Goal: Navigation & Orientation: Find specific page/section

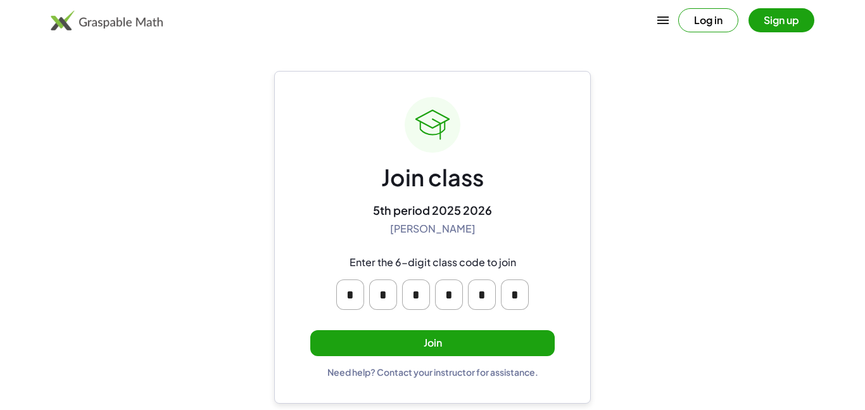
click at [476, 334] on button "Join" at bounding box center [432, 343] width 244 height 26
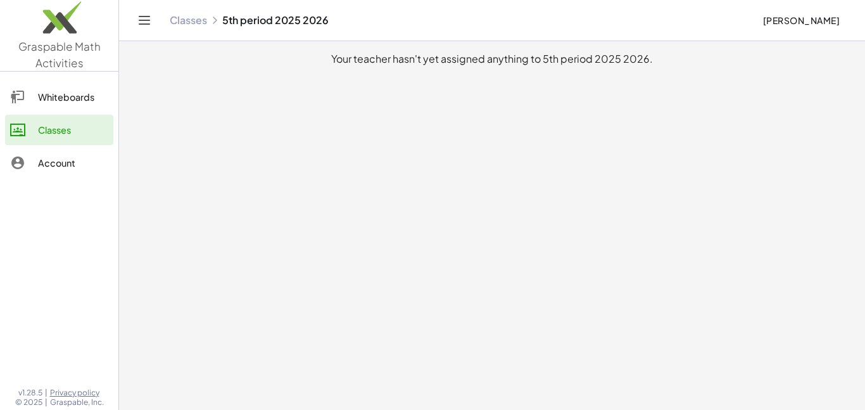
click at [142, 27] on icon "Toggle navigation" at bounding box center [144, 20] width 15 height 15
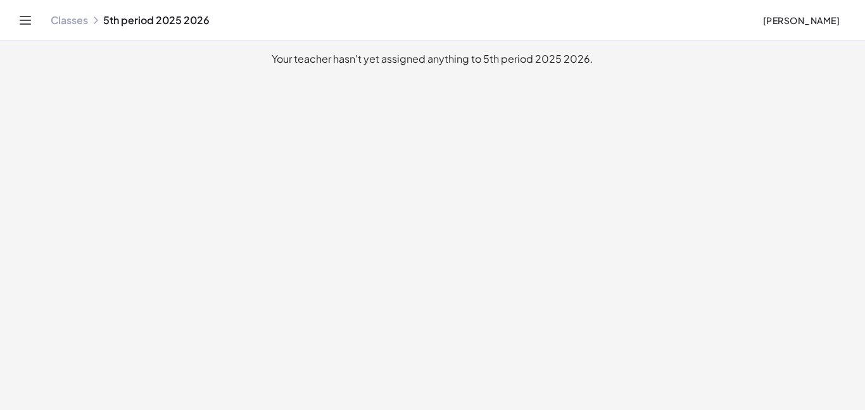
click at [21, 22] on icon "Toggle navigation" at bounding box center [25, 20] width 15 height 15
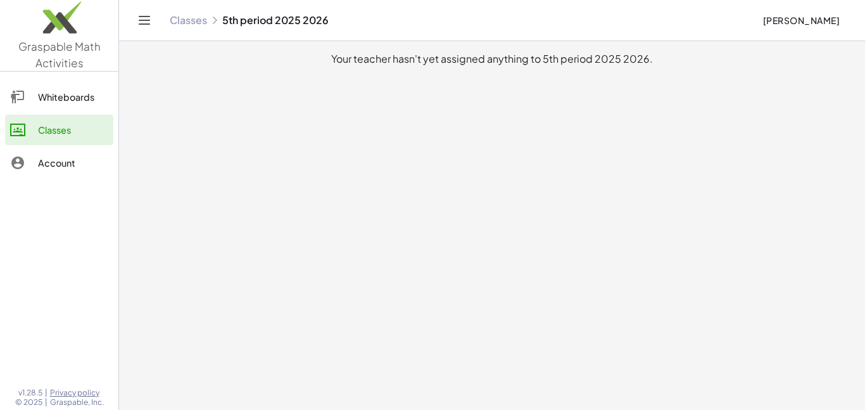
click at [73, 92] on div "Whiteboards" at bounding box center [73, 96] width 70 height 15
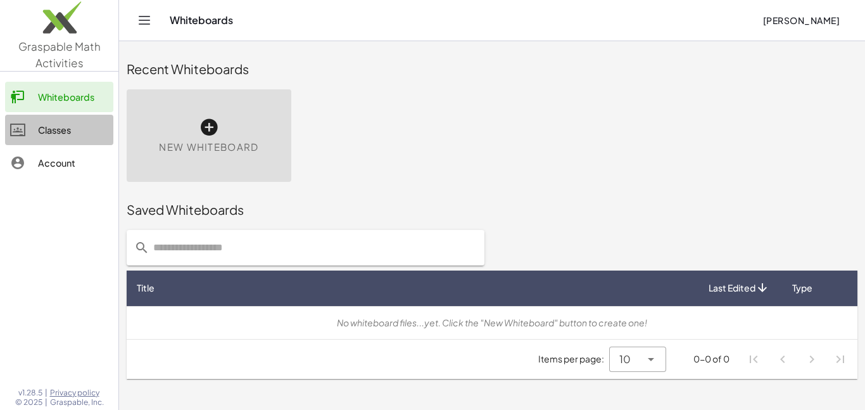
click at [66, 123] on div "Classes" at bounding box center [73, 129] width 70 height 15
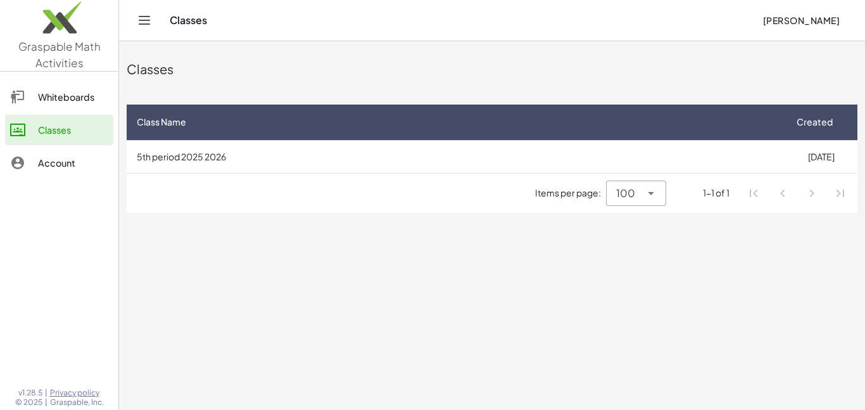
click at [62, 104] on div "Whiteboards" at bounding box center [73, 96] width 70 height 15
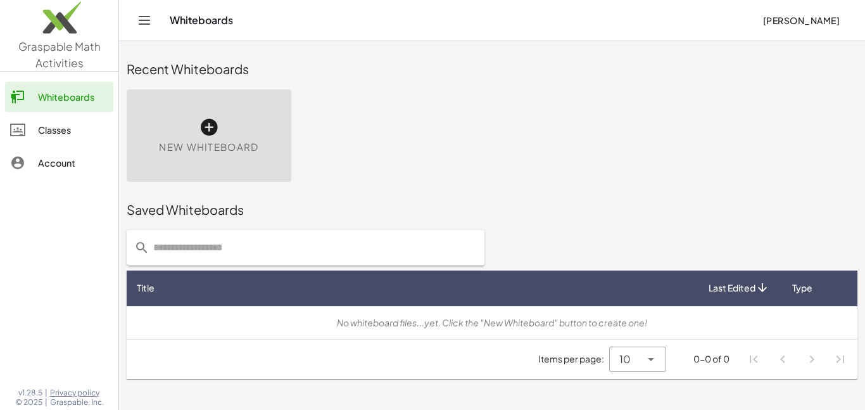
click at [44, 138] on link "Classes" at bounding box center [59, 130] width 108 height 30
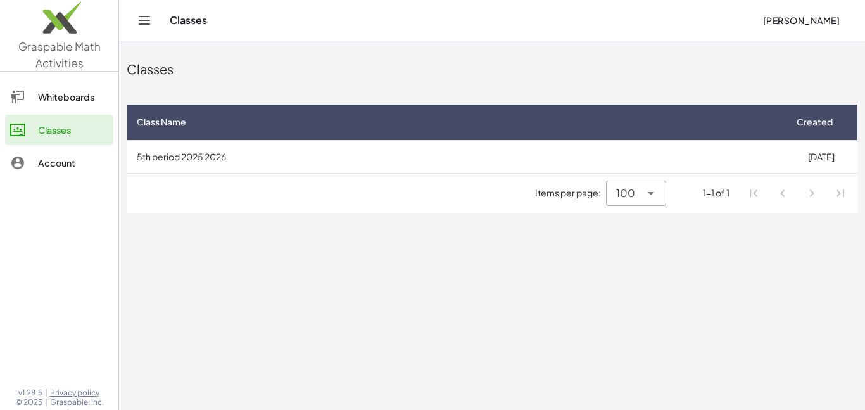
click at [241, 149] on td "5th period 2025 2026" at bounding box center [456, 156] width 658 height 33
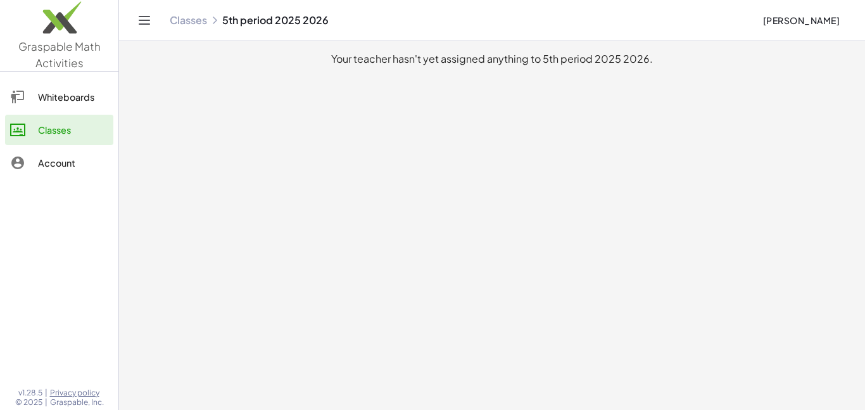
click at [205, 21] on link "Classes" at bounding box center [188, 20] width 37 height 13
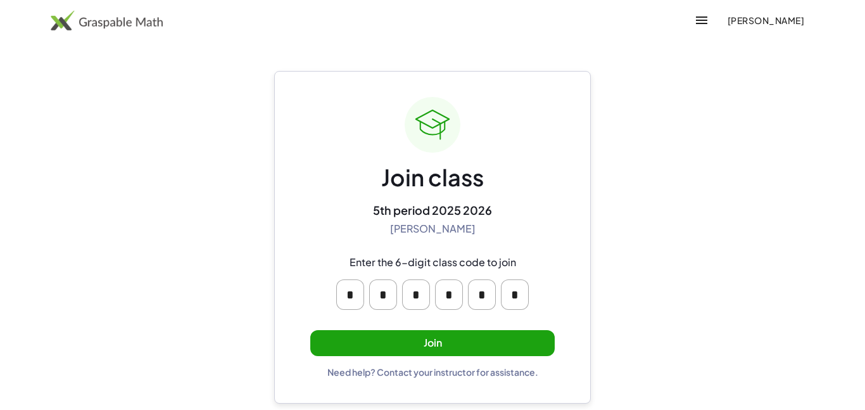
click at [470, 338] on button "Join" at bounding box center [432, 343] width 244 height 26
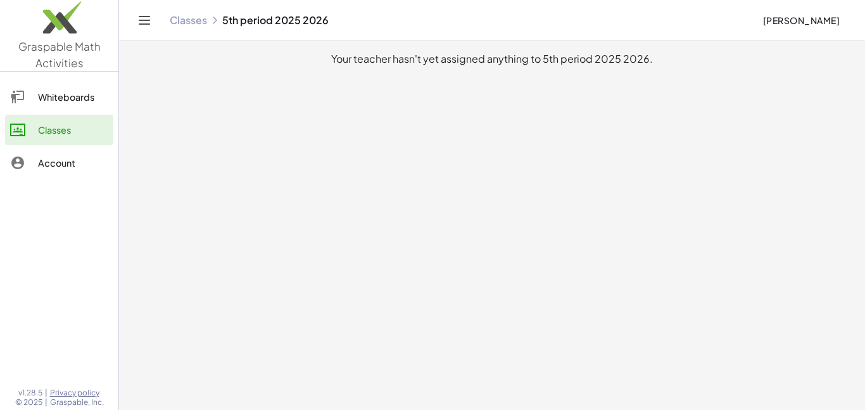
click at [823, 19] on span "[PERSON_NAME]" at bounding box center [800, 20] width 77 height 11
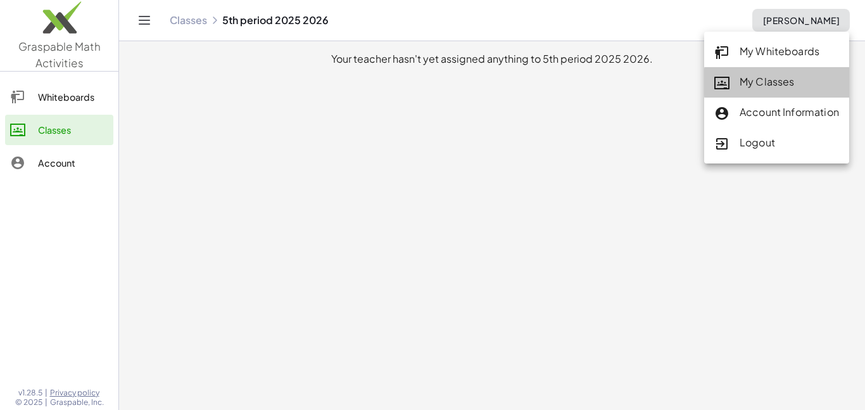
click at [718, 82] on icon at bounding box center [721, 82] width 15 height 15
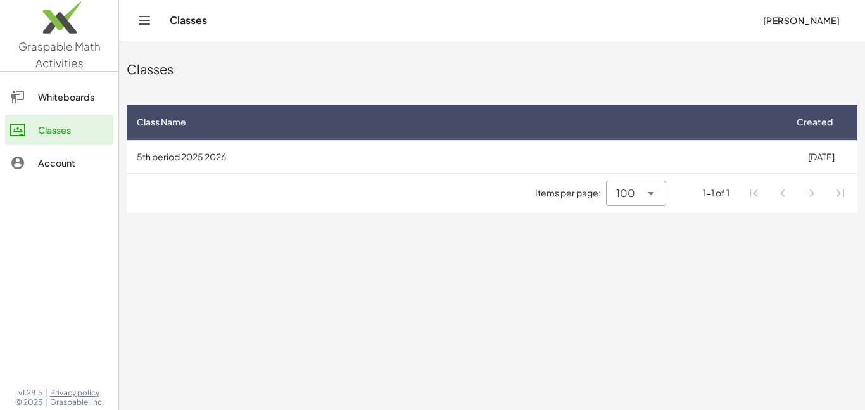
click at [432, 149] on td "5th period 2025 2026" at bounding box center [456, 156] width 658 height 33
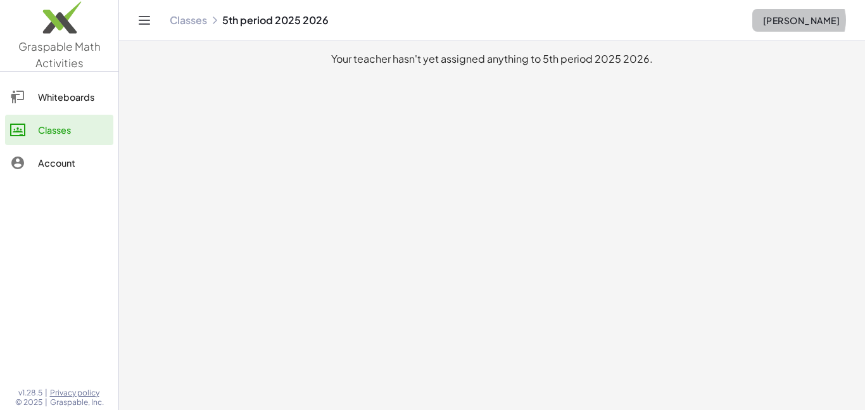
click at [781, 15] on span "[PERSON_NAME]" at bounding box center [800, 20] width 77 height 11
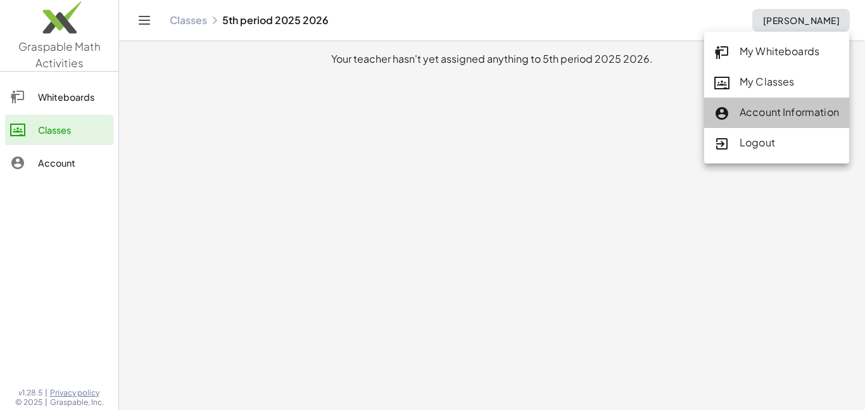
click at [767, 110] on div "Account Information" at bounding box center [776, 112] width 125 height 16
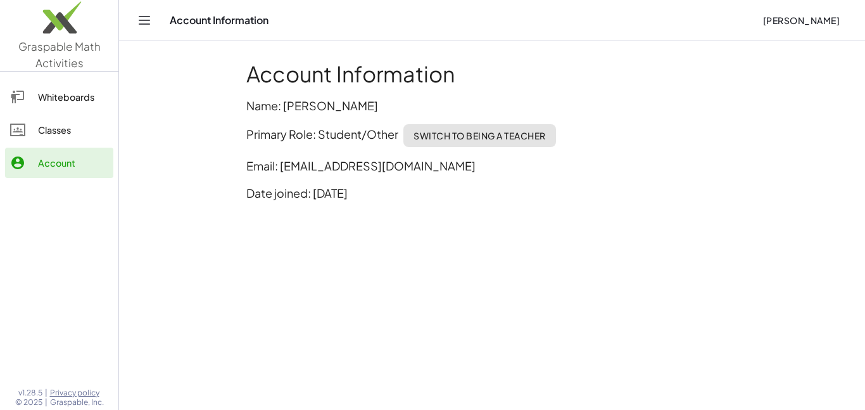
click at [838, 22] on span "[PERSON_NAME]" at bounding box center [800, 20] width 77 height 11
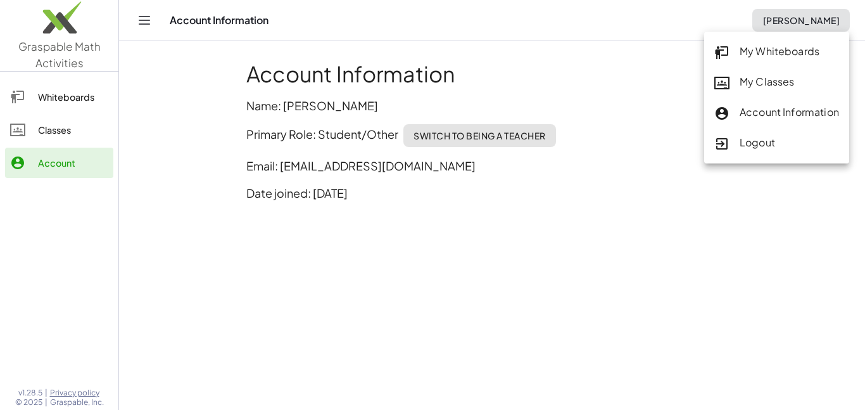
click at [790, 54] on div "My Whiteboards" at bounding box center [776, 52] width 125 height 16
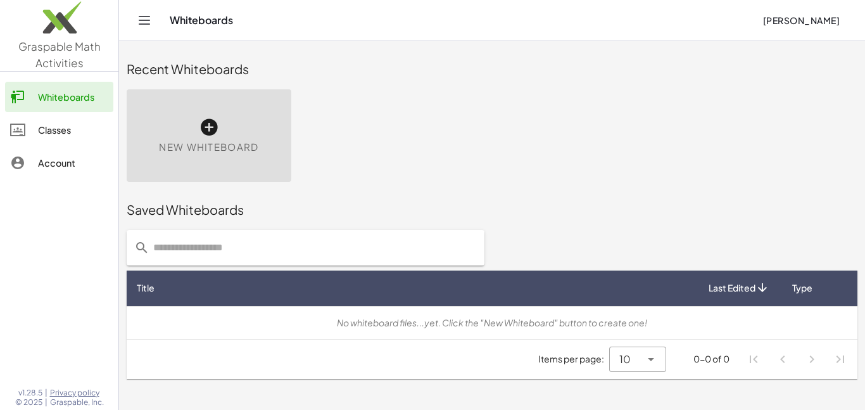
click at [791, 15] on span "[PERSON_NAME]" at bounding box center [800, 20] width 77 height 11
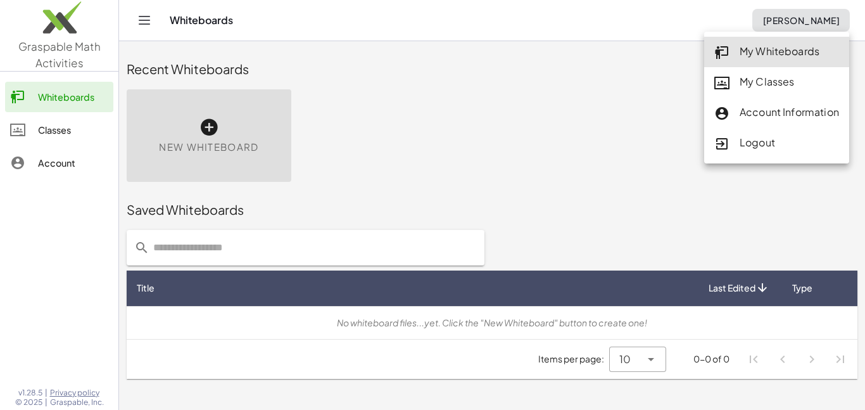
click at [481, 118] on div "New Whiteboard" at bounding box center [492, 136] width 746 height 108
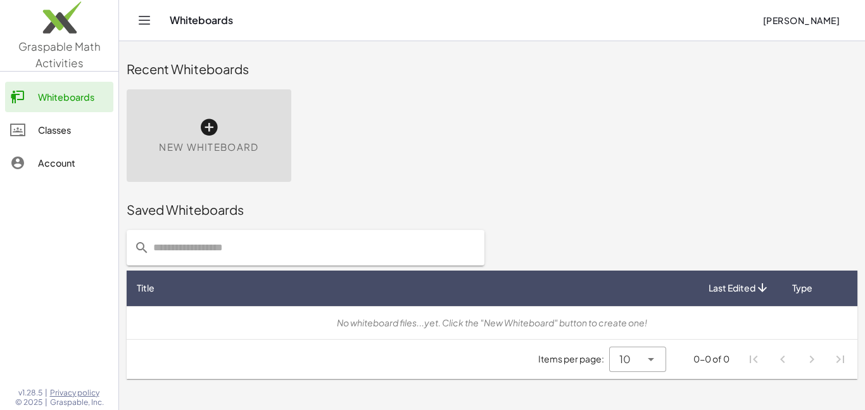
click at [52, 130] on div "Classes" at bounding box center [73, 129] width 70 height 15
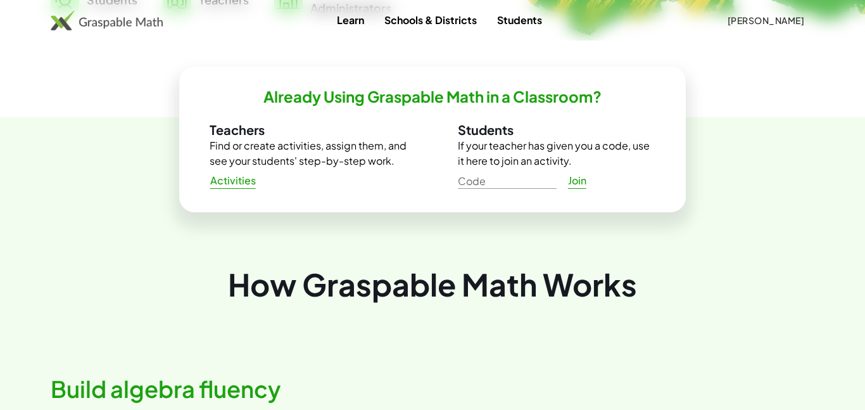
scroll to position [401, 0]
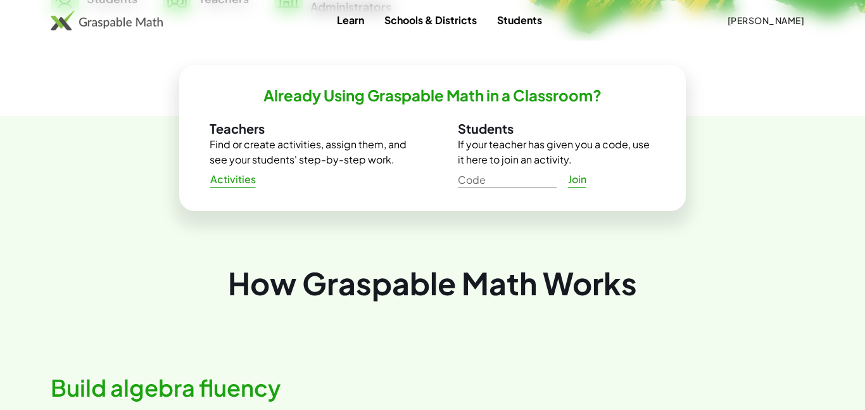
click at [481, 179] on input "Code" at bounding box center [507, 177] width 99 height 20
type input "******"
click at [581, 178] on span "Join" at bounding box center [576, 179] width 19 height 13
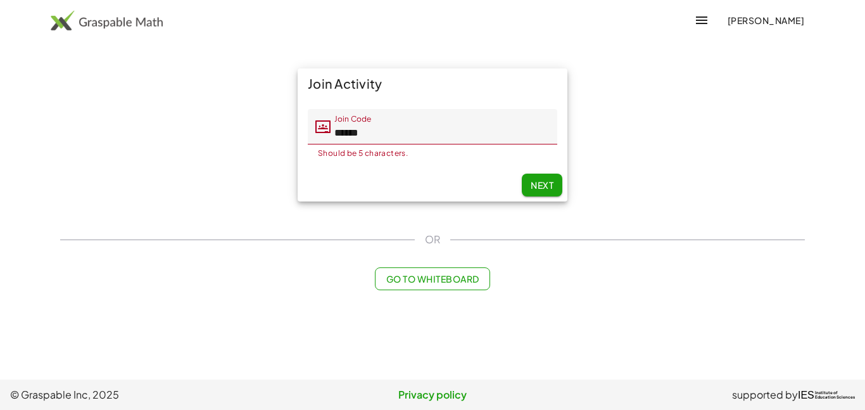
click at [739, 20] on span "[PERSON_NAME]" at bounding box center [765, 20] width 77 height 11
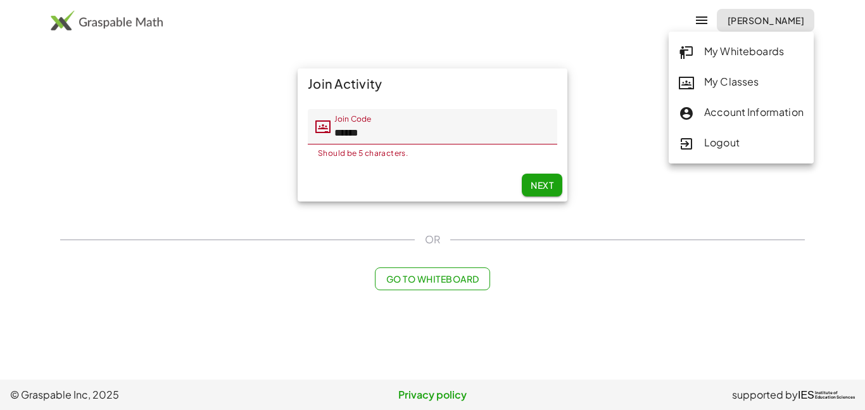
click at [775, 236] on div "OR" at bounding box center [432, 239] width 745 height 15
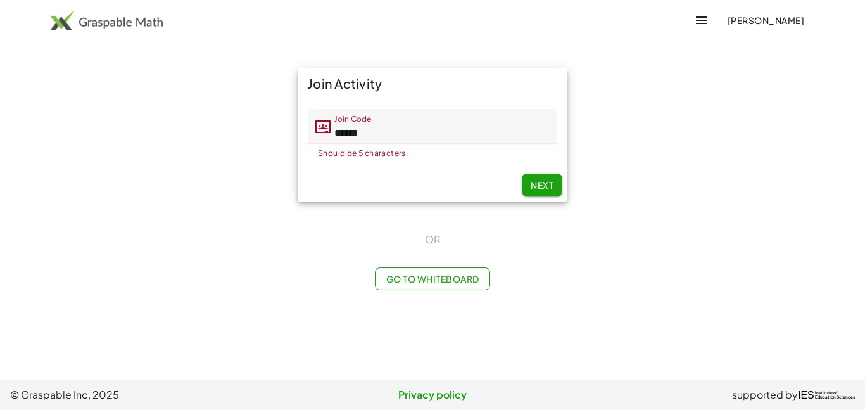
click at [436, 281] on span "Go to Whiteboard" at bounding box center [432, 278] width 93 height 11
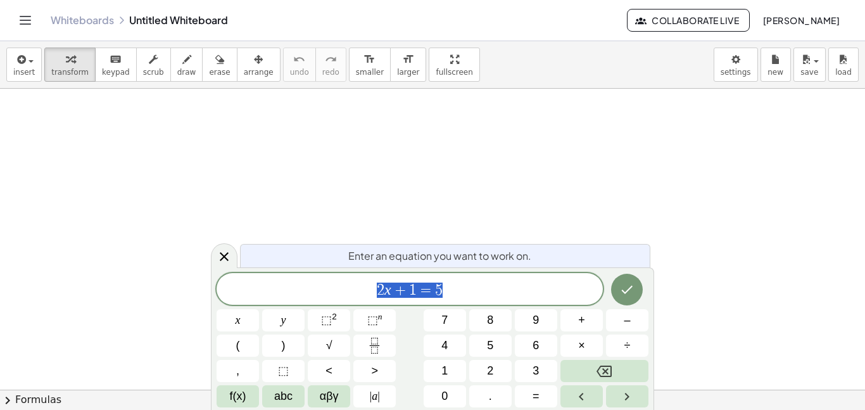
scroll to position [1, 0]
click at [484, 286] on span "2 x + 1 = 5" at bounding box center [410, 290] width 386 height 18
click at [92, 24] on link "Whiteboards" at bounding box center [82, 20] width 63 height 13
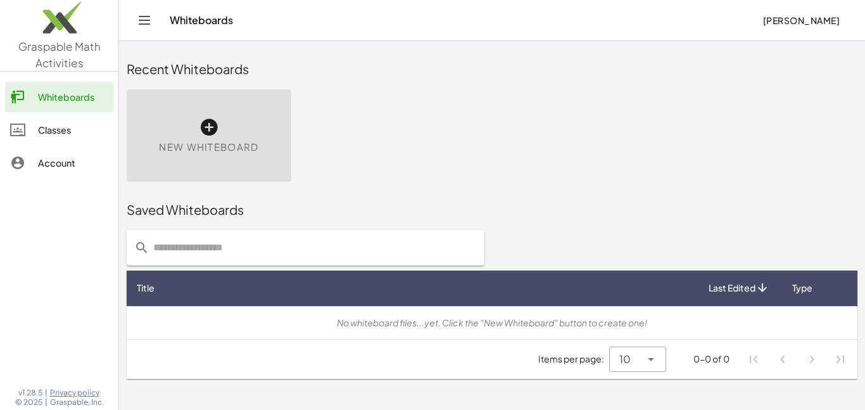
click at [53, 121] on link "Classes" at bounding box center [59, 130] width 108 height 30
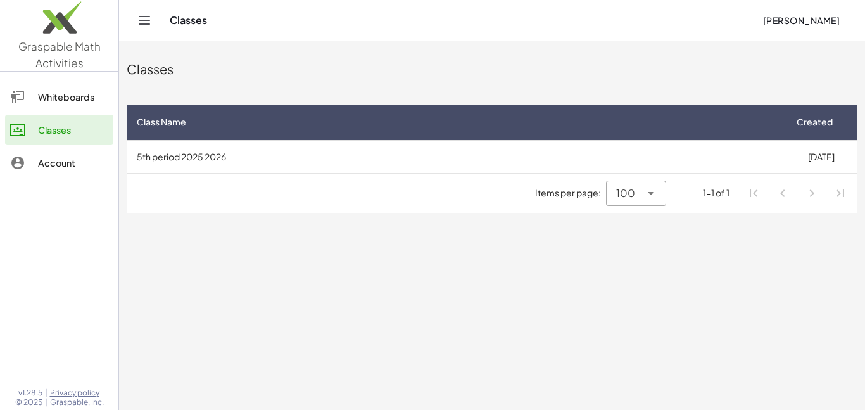
click at [786, 28] on button "[PERSON_NAME]" at bounding box center [801, 20] width 98 height 23
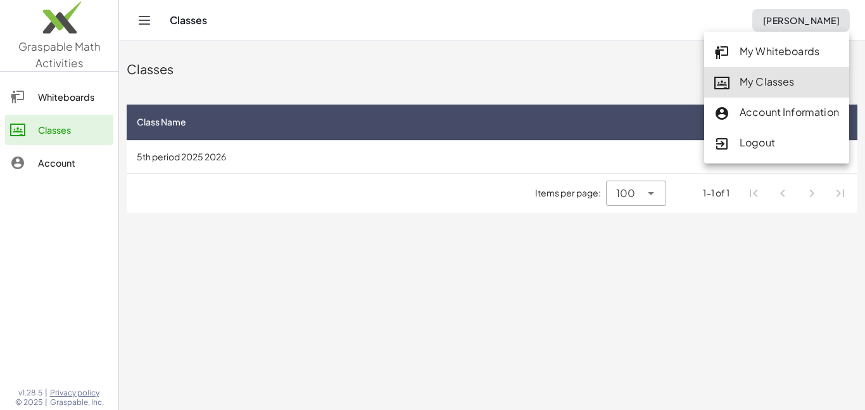
click at [743, 42] on link "My Whiteboards" at bounding box center [776, 52] width 145 height 30
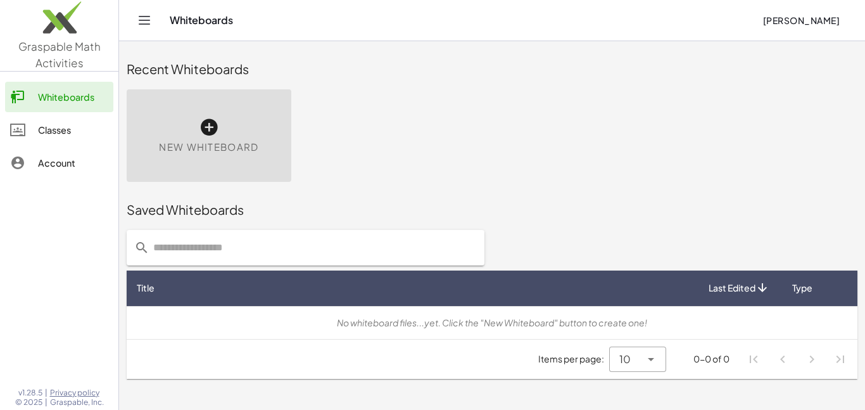
click at [338, 325] on div "No whiteboard files...yet. Click the "New Whiteboard" button to create one!" at bounding box center [492, 322] width 710 height 13
click at [208, 113] on div "New Whiteboard" at bounding box center [209, 135] width 165 height 92
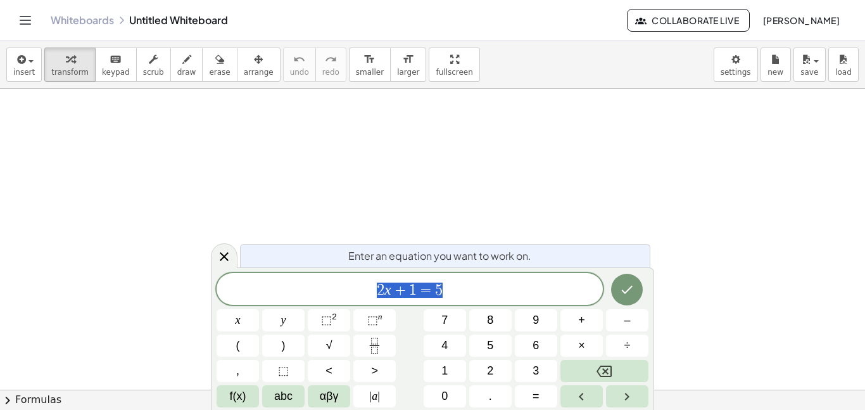
scroll to position [1, 0]
drag, startPoint x: 192, startPoint y: 134, endPoint x: 335, endPoint y: 153, distance: 143.7
click at [335, 153] on div at bounding box center [432, 390] width 865 height 602
click at [459, 286] on span "2 x + 1 = 5" at bounding box center [410, 290] width 386 height 18
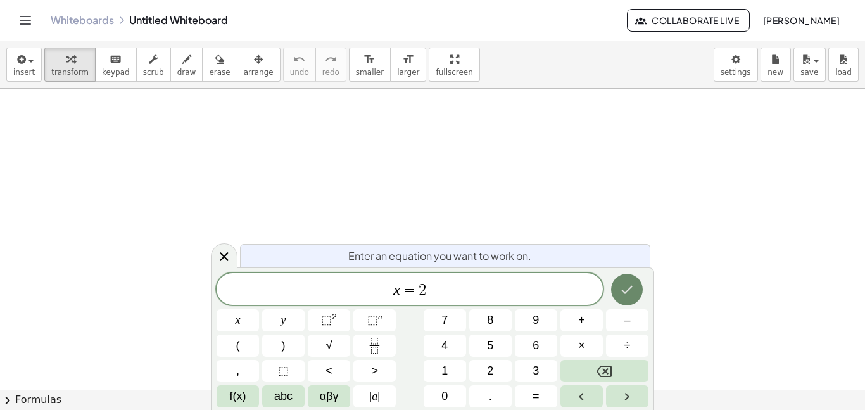
click at [623, 294] on icon "Done" at bounding box center [626, 289] width 15 height 15
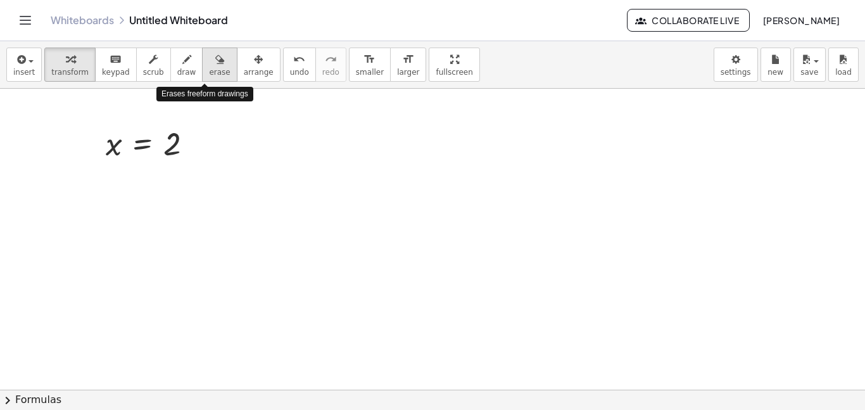
click at [209, 68] on span "erase" at bounding box center [219, 72] width 21 height 9
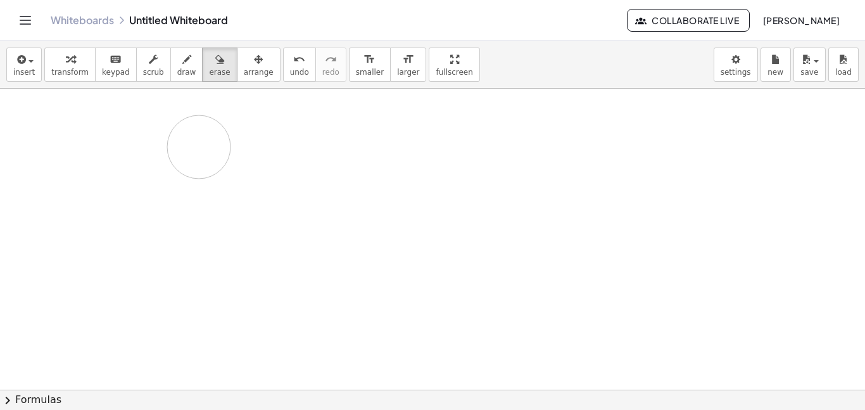
drag, startPoint x: 194, startPoint y: 171, endPoint x: 210, endPoint y: 143, distance: 32.4
click at [210, 143] on div at bounding box center [432, 390] width 865 height 602
drag, startPoint x: 180, startPoint y: 144, endPoint x: 96, endPoint y: 151, distance: 84.5
click at [96, 151] on div at bounding box center [432, 390] width 865 height 602
drag, startPoint x: 122, startPoint y: 120, endPoint x: 184, endPoint y: 153, distance: 69.7
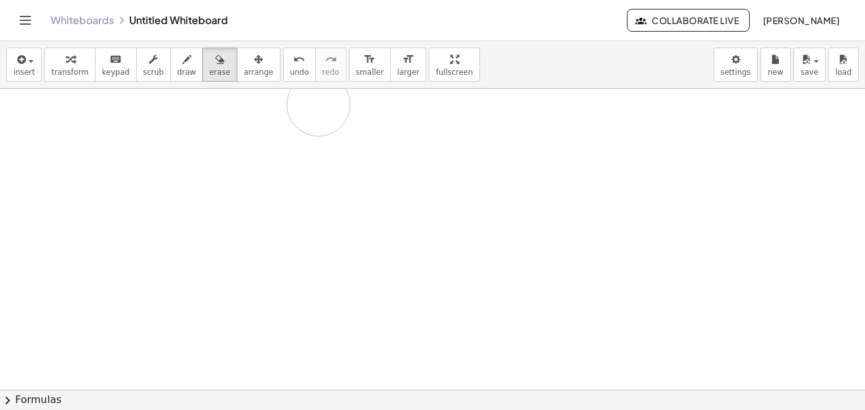
click at [184, 153] on div at bounding box center [432, 390] width 865 height 602
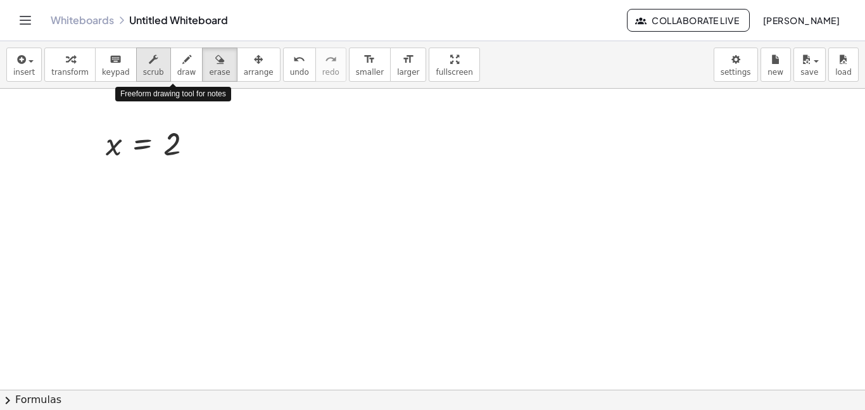
click at [153, 61] on button "scrub" at bounding box center [153, 64] width 35 height 34
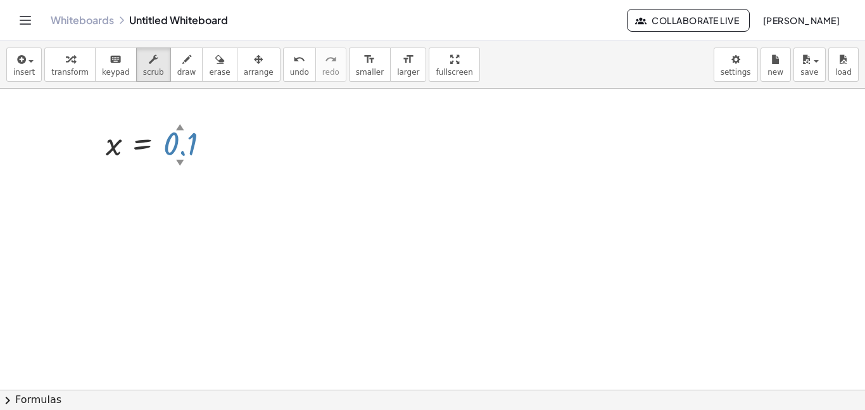
drag, startPoint x: 168, startPoint y: 129, endPoint x: 419, endPoint y: 173, distance: 255.4
click at [419, 173] on div "x = 0.1 ▲ ▼" at bounding box center [432, 390] width 865 height 602
click at [290, 68] on span "undo" at bounding box center [299, 72] width 19 height 9
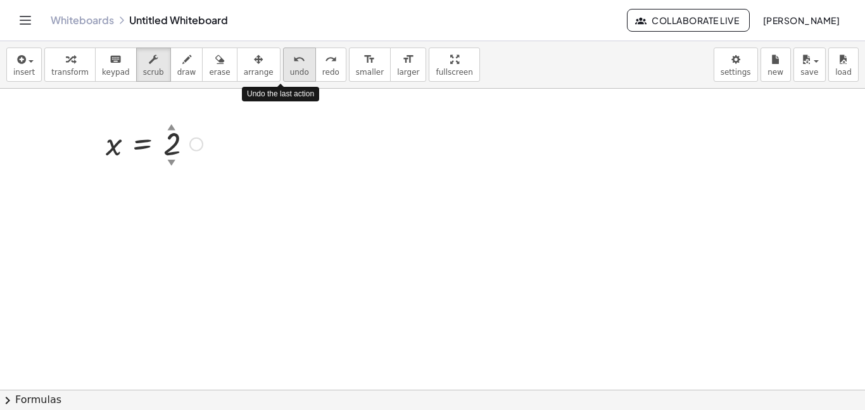
click at [290, 68] on span "undo" at bounding box center [299, 72] width 19 height 9
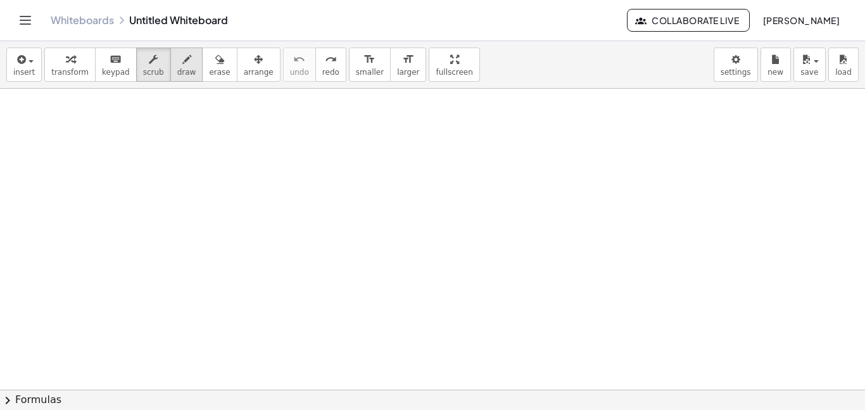
click at [170, 75] on button "draw" at bounding box center [186, 64] width 33 height 34
drag, startPoint x: 298, startPoint y: 113, endPoint x: 288, endPoint y: 117, distance: 10.6
click at [288, 117] on div at bounding box center [432, 390] width 865 height 602
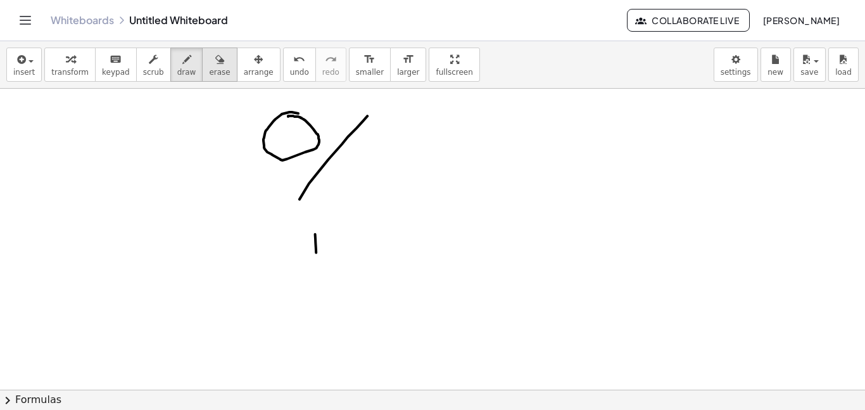
click at [214, 68] on span "erase" at bounding box center [219, 72] width 21 height 9
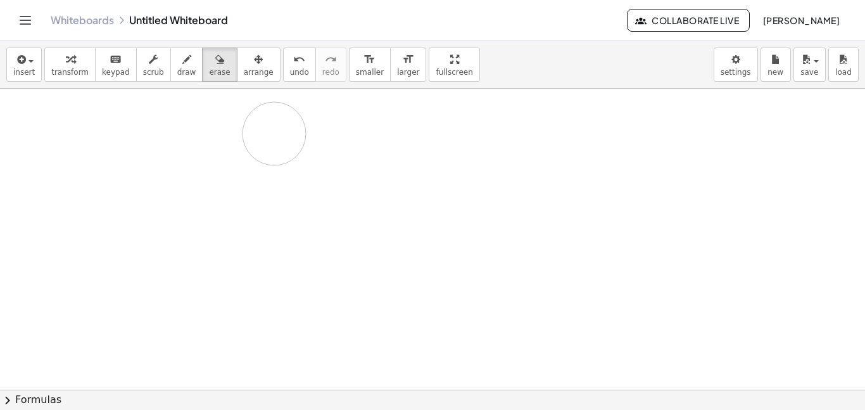
drag, startPoint x: 284, startPoint y: 146, endPoint x: 274, endPoint y: 134, distance: 15.8
click at [274, 134] on div at bounding box center [432, 390] width 865 height 602
click at [34, 16] on button "Toggle navigation" at bounding box center [25, 20] width 20 height 20
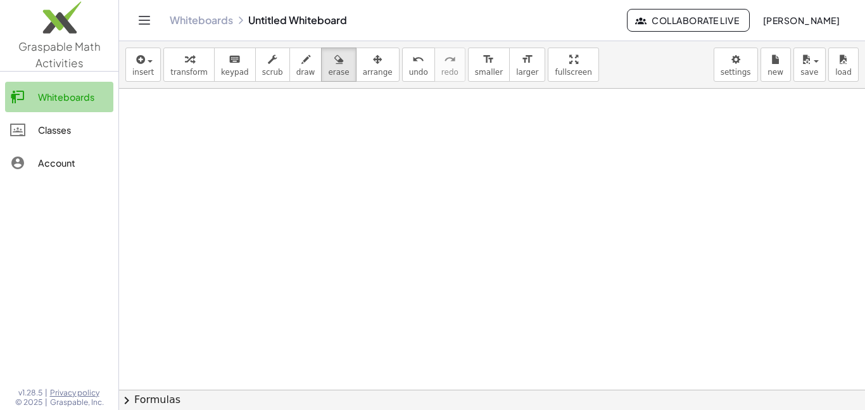
click at [56, 92] on div "Whiteboards" at bounding box center [73, 96] width 70 height 15
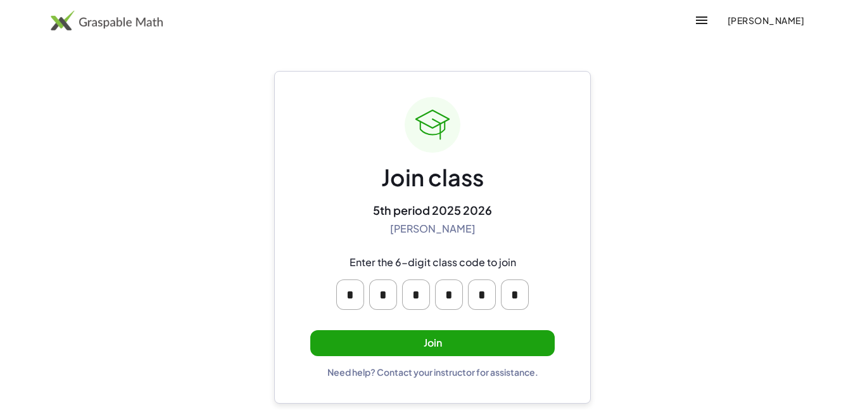
click at [757, 18] on span "[PERSON_NAME]" at bounding box center [765, 20] width 77 height 11
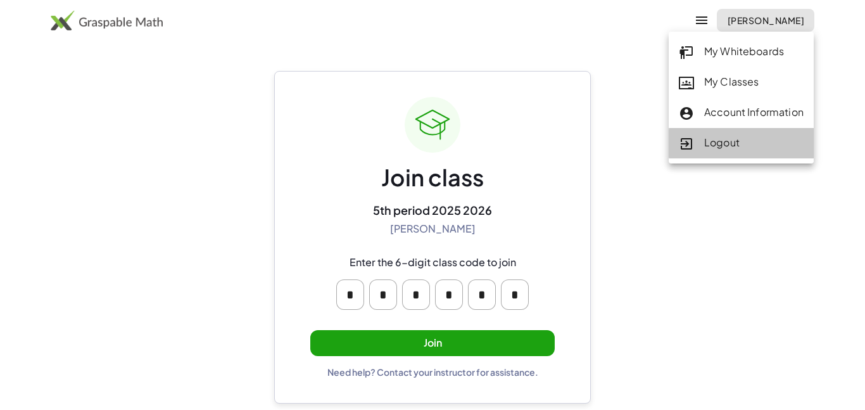
click at [723, 140] on div "Logout" at bounding box center [741, 143] width 125 height 16
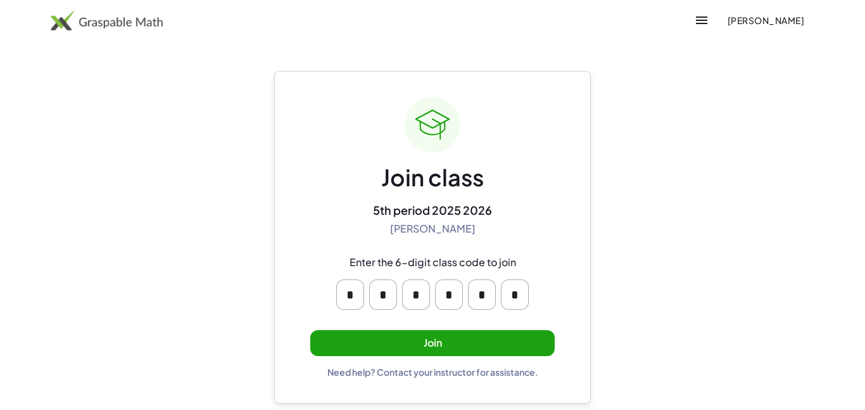
click at [774, 17] on span "[PERSON_NAME]" at bounding box center [765, 20] width 77 height 11
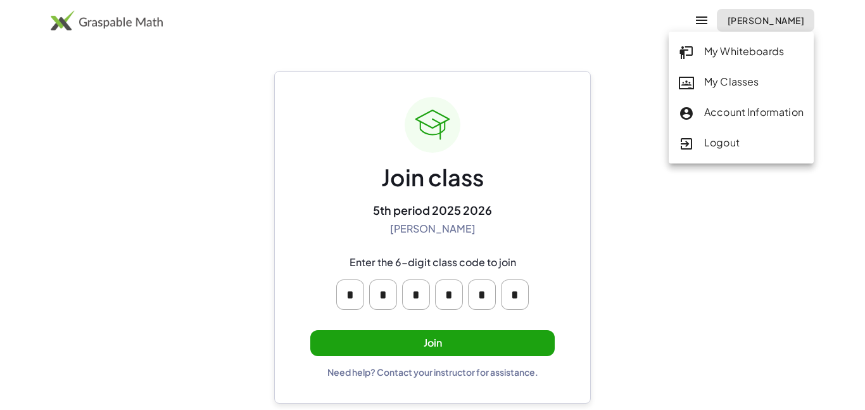
click at [715, 139] on div "Logout" at bounding box center [741, 143] width 125 height 16
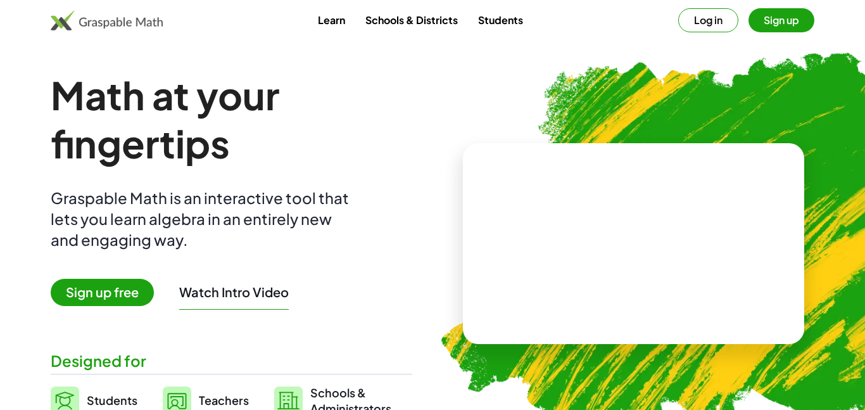
click at [136, 296] on span "Sign up free" at bounding box center [102, 292] width 103 height 27
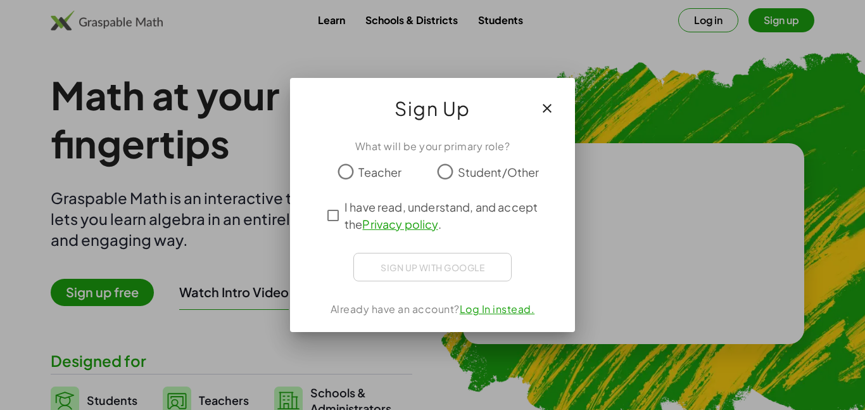
click at [479, 168] on span "Student/Other" at bounding box center [499, 171] width 82 height 17
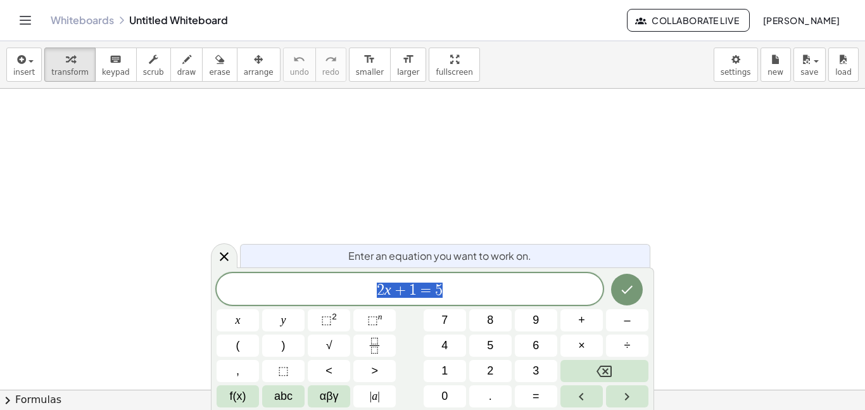
scroll to position [1, 0]
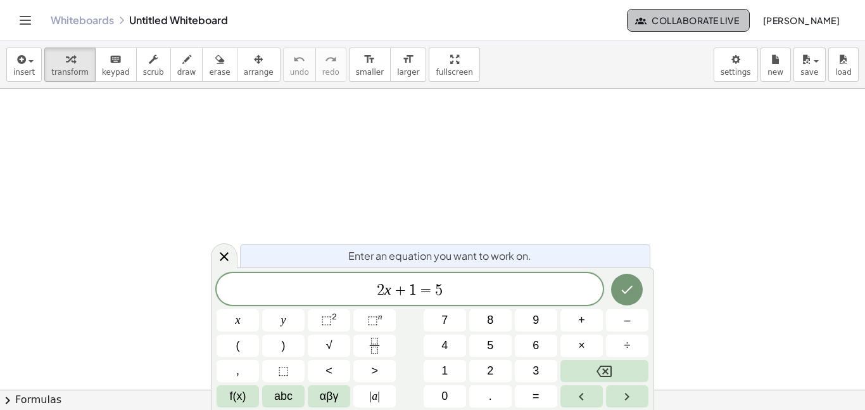
click at [695, 11] on button "Collaborate Live" at bounding box center [688, 20] width 123 height 23
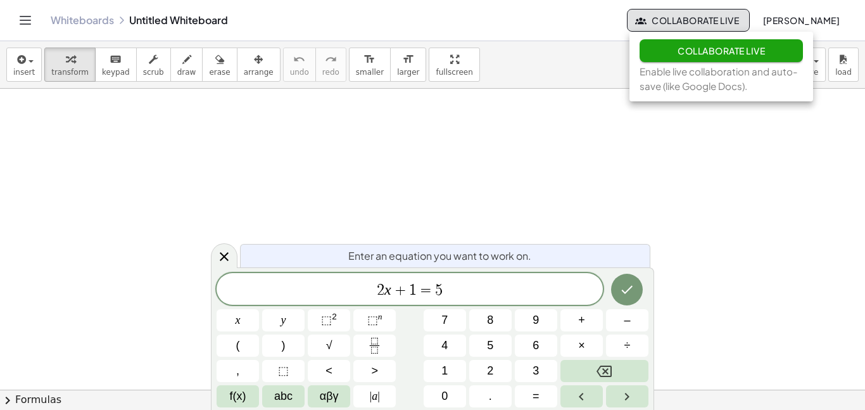
click at [579, 28] on div "Whiteboards Untitled Whiteboard Collaborate Live [PERSON_NAME]" at bounding box center [432, 20] width 835 height 41
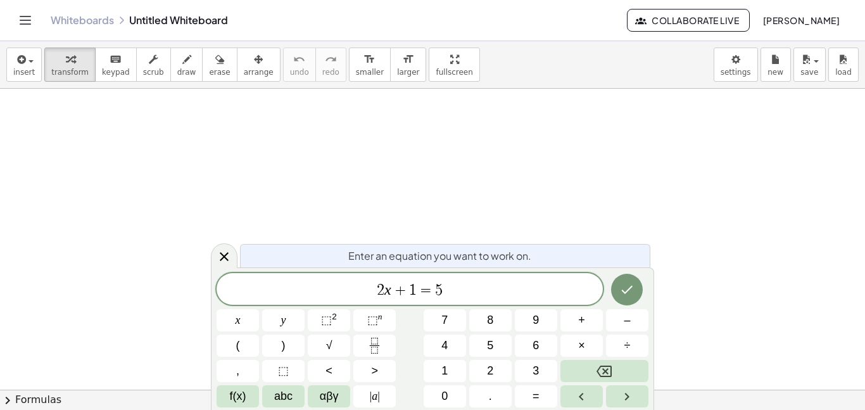
click at [30, 20] on icon "Toggle navigation" at bounding box center [25, 20] width 15 height 15
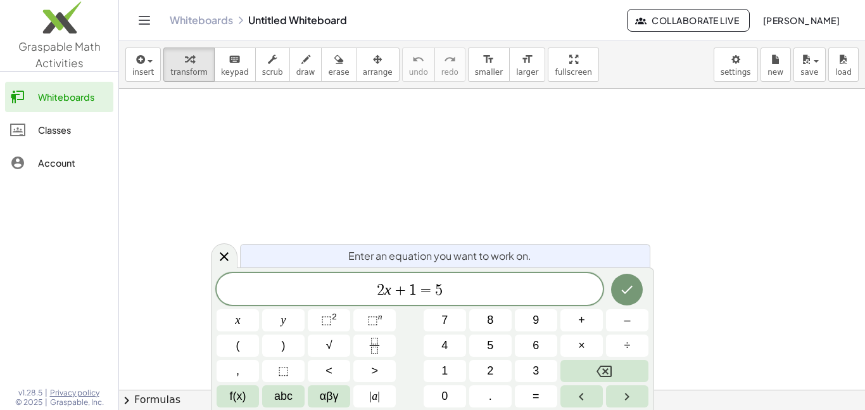
click at [69, 126] on div "Classes" at bounding box center [73, 129] width 70 height 15
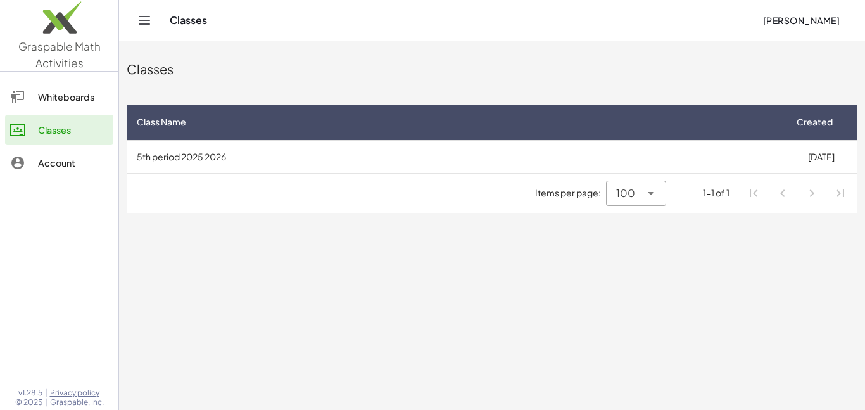
click at [391, 142] on td "5th period 2025 2026" at bounding box center [456, 156] width 658 height 33
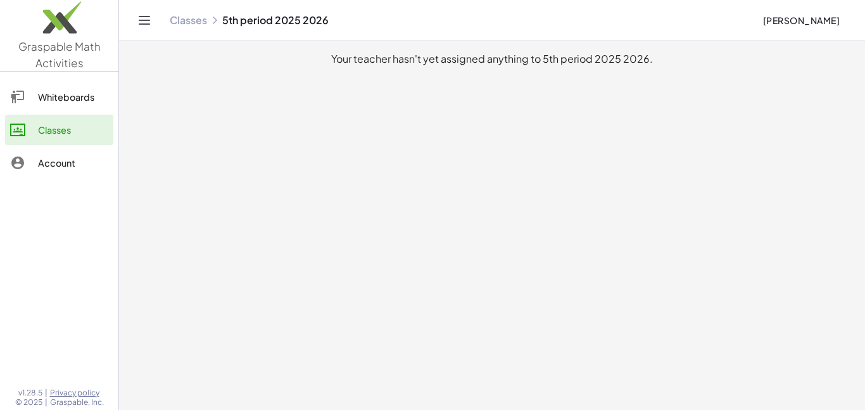
click at [98, 167] on div "Account" at bounding box center [73, 162] width 70 height 15
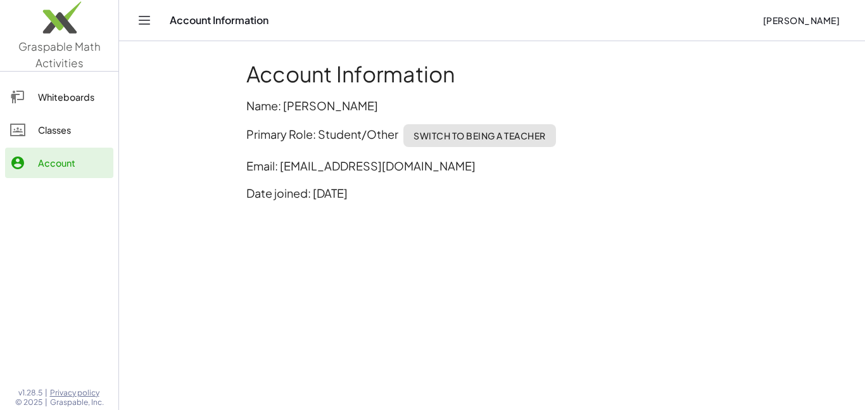
click at [506, 134] on span "Switch to being a Teacher" at bounding box center [479, 135] width 132 height 11
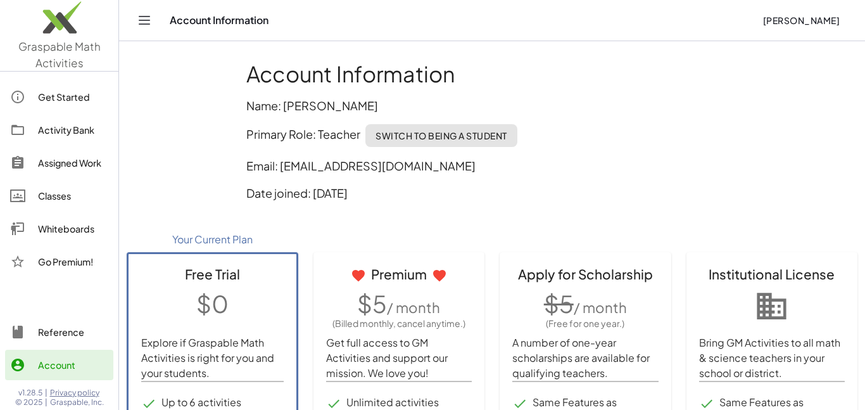
scroll to position [144, 0]
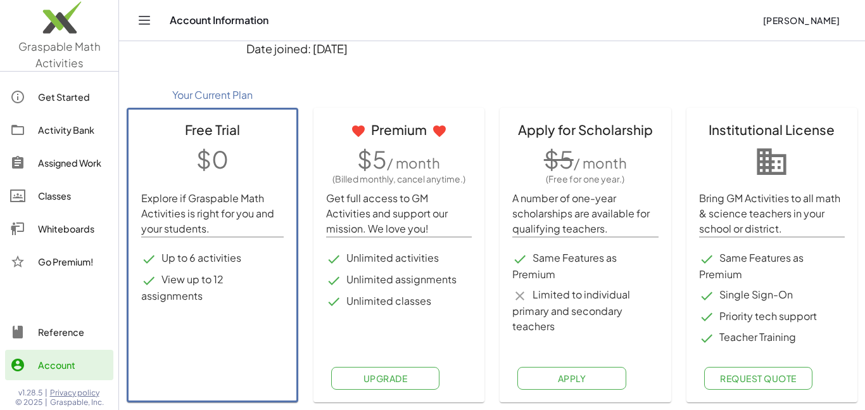
click at [183, 336] on div "Free Trial $0 Explore if Graspable Math Activities is right for you and your st…" at bounding box center [213, 255] width 172 height 294
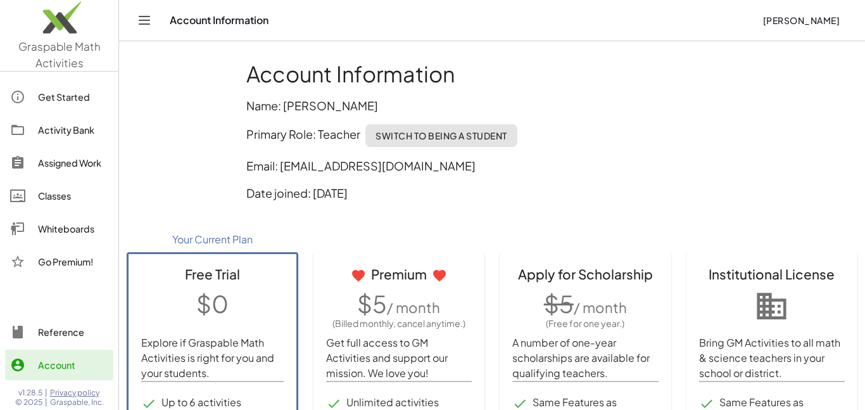
click at [65, 191] on div "Classes" at bounding box center [73, 195] width 70 height 15
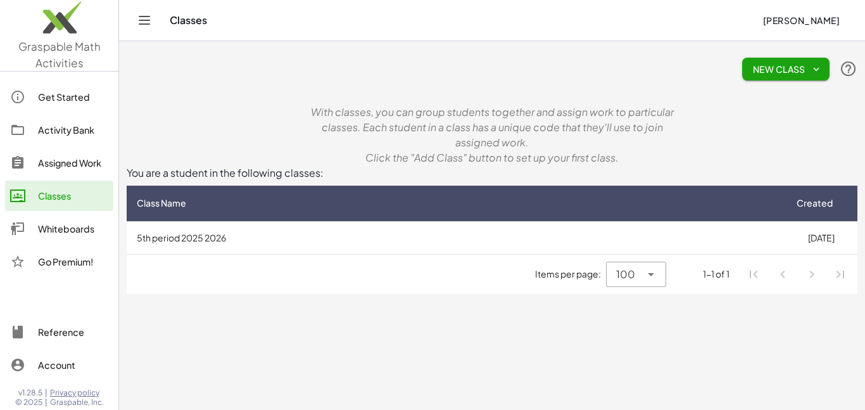
click at [166, 237] on td "5th period 2025 2026" at bounding box center [456, 237] width 658 height 33
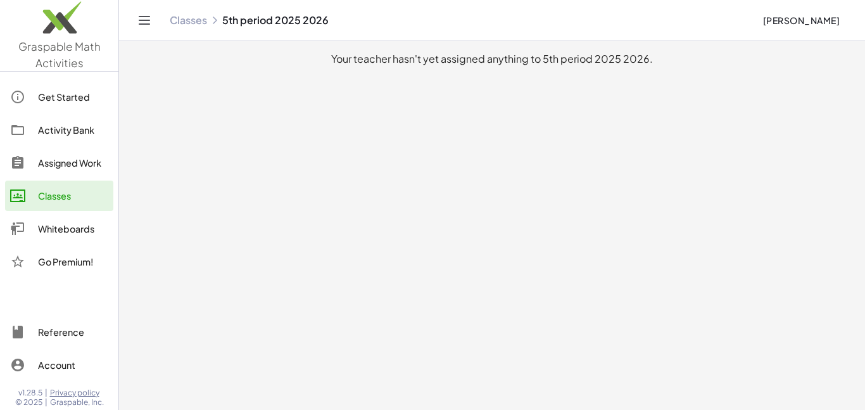
click at [80, 229] on div "Whiteboards" at bounding box center [73, 228] width 70 height 15
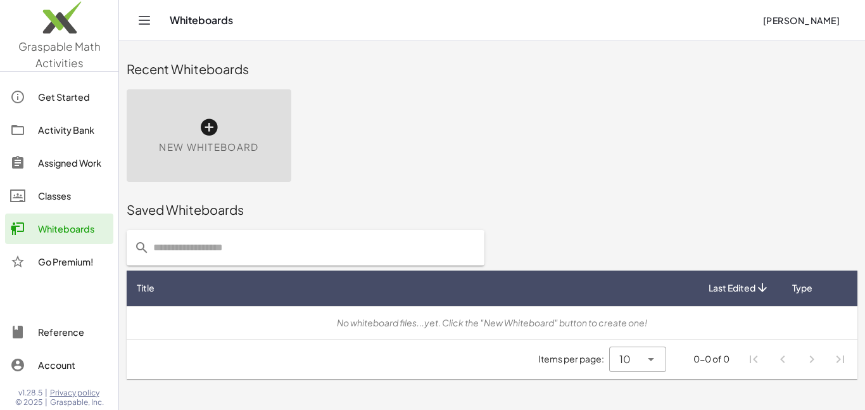
click at [62, 319] on link "Reference" at bounding box center [59, 332] width 108 height 30
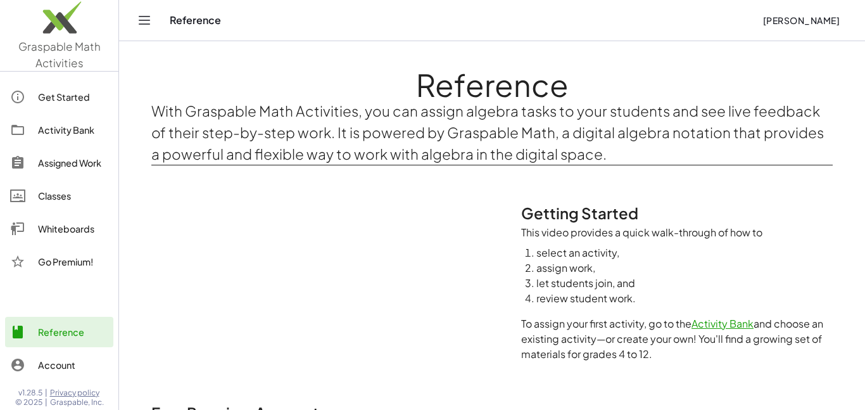
click at [60, 238] on link "Whiteboards" at bounding box center [59, 228] width 108 height 30
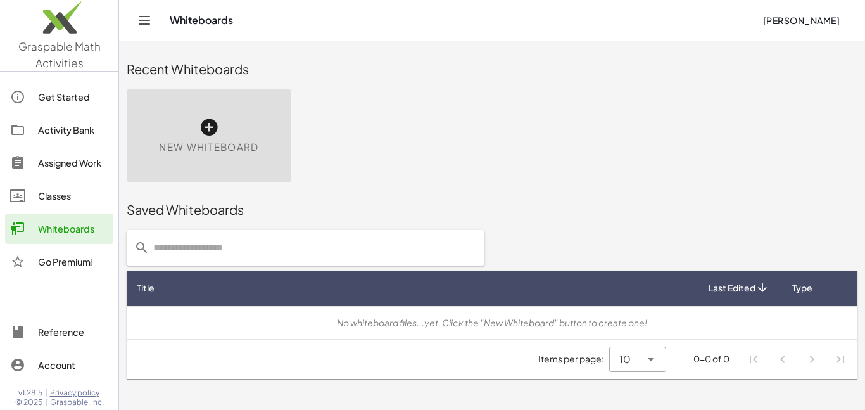
click at [52, 195] on div "Classes" at bounding box center [73, 195] width 70 height 15
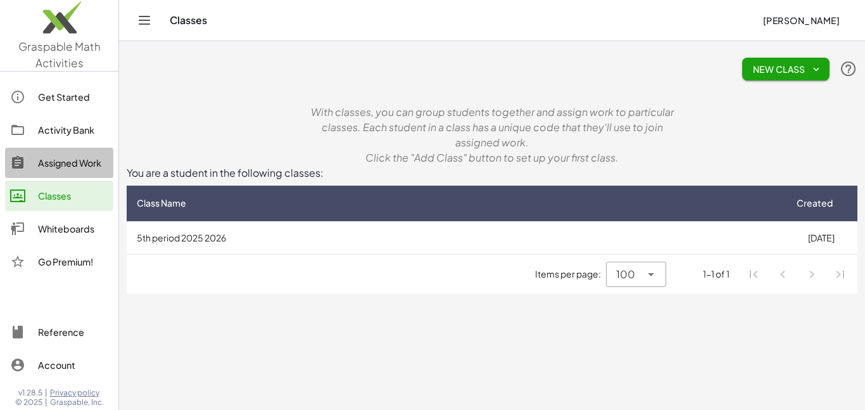
click at [55, 163] on div "Assigned Work" at bounding box center [73, 162] width 70 height 15
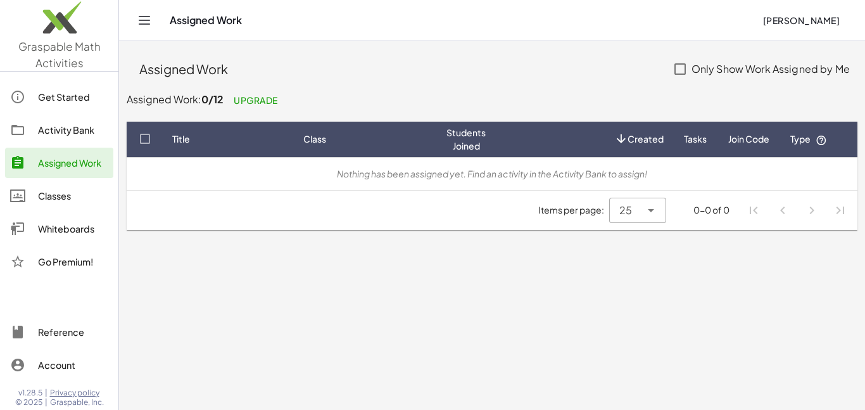
click at [63, 142] on link "Activity Bank" at bounding box center [59, 130] width 108 height 30
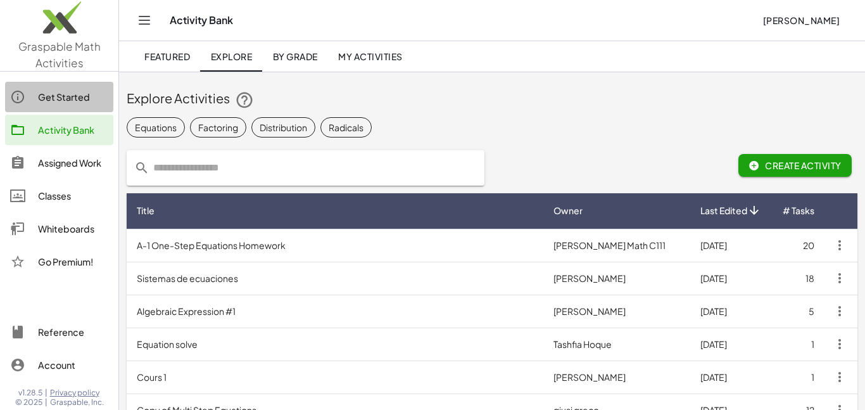
click at [56, 98] on div "Get Started" at bounding box center [73, 96] width 70 height 15
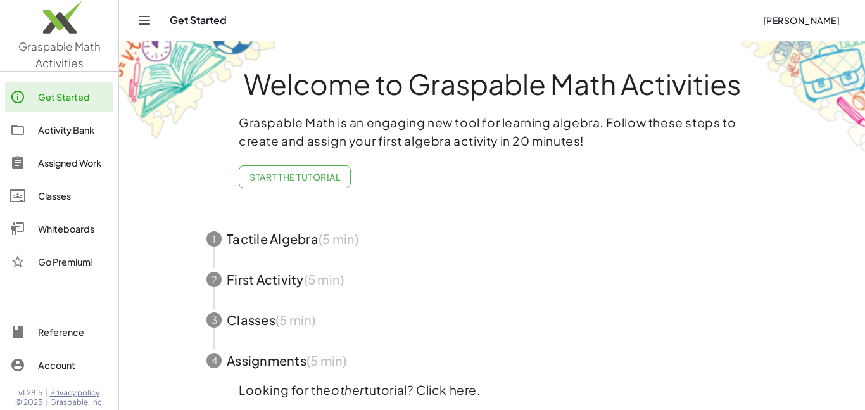
click at [58, 371] on div "Account" at bounding box center [73, 364] width 70 height 15
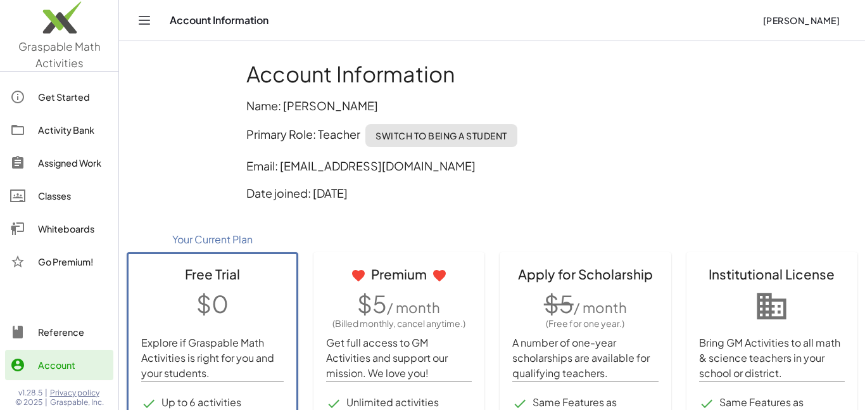
click at [425, 142] on button "Switch to being a Student" at bounding box center [441, 135] width 152 height 23
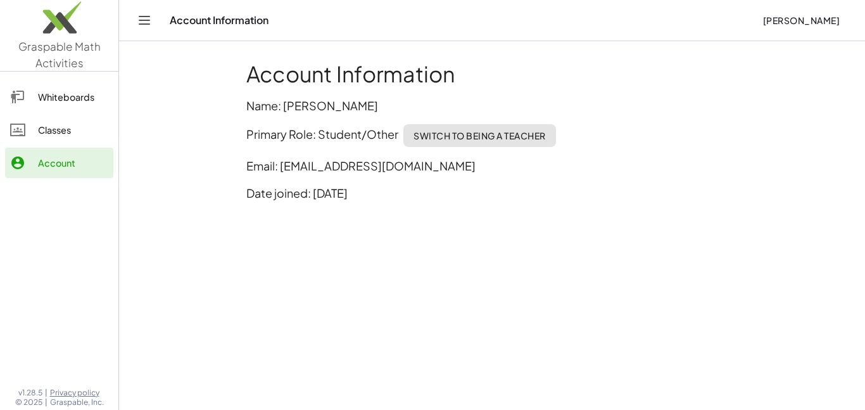
click at [62, 106] on link "Whiteboards" at bounding box center [59, 97] width 108 height 30
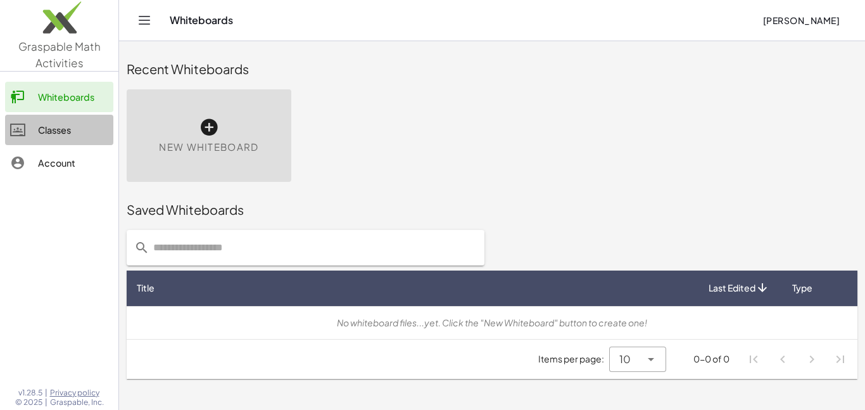
click at [65, 117] on link "Classes" at bounding box center [59, 130] width 108 height 30
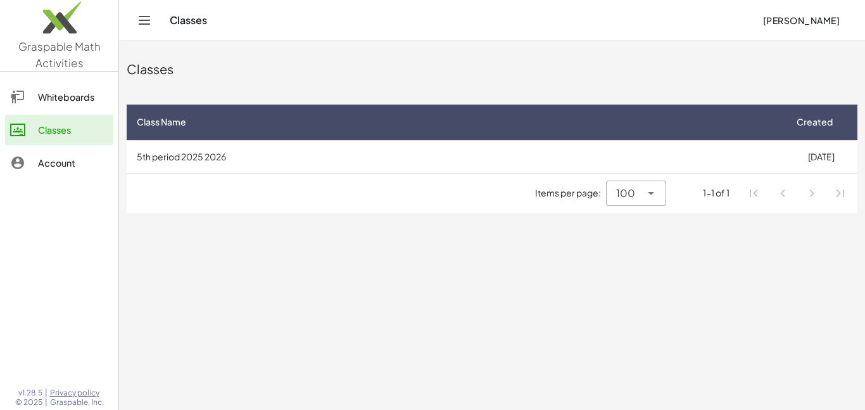
click at [534, 161] on td "5th period 2025 2026" at bounding box center [456, 156] width 658 height 33
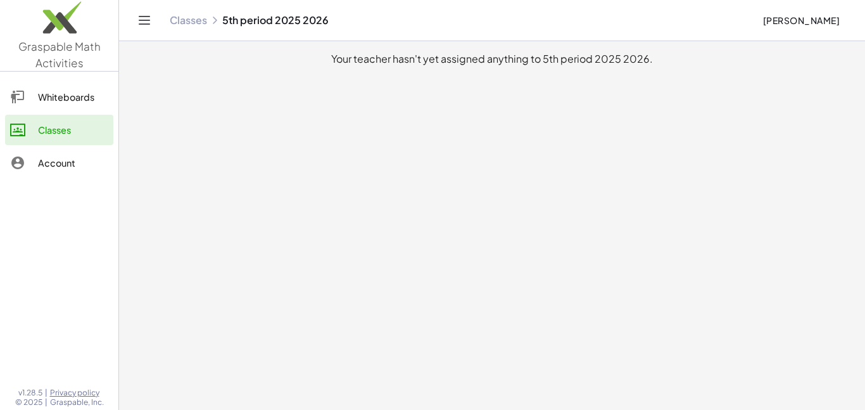
click at [59, 105] on link "Whiteboards" at bounding box center [59, 97] width 108 height 30
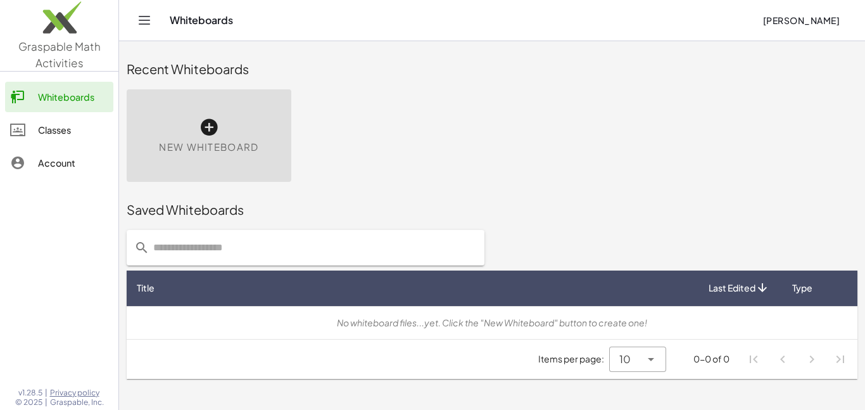
click at [179, 170] on div "New Whiteboard" at bounding box center [209, 135] width 165 height 92
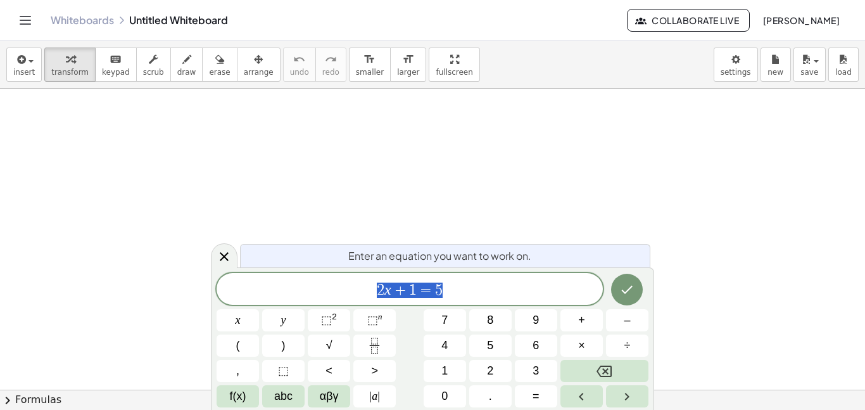
scroll to position [1, 0]
drag, startPoint x: 374, startPoint y: 138, endPoint x: 395, endPoint y: 108, distance: 36.4
click at [395, 108] on div at bounding box center [432, 390] width 865 height 602
click at [187, 74] on button "draw" at bounding box center [186, 64] width 33 height 34
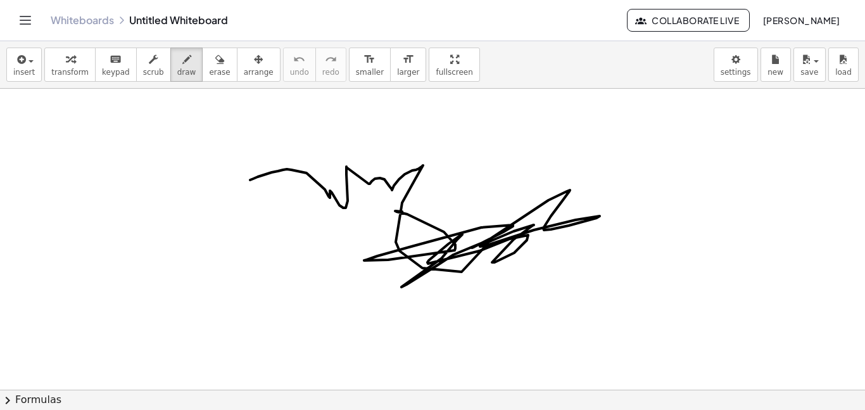
drag, startPoint x: 250, startPoint y: 180, endPoint x: 424, endPoint y: 211, distance: 176.9
click at [424, 211] on div at bounding box center [432, 390] width 865 height 602
click at [217, 61] on button "erase" at bounding box center [219, 64] width 35 height 34
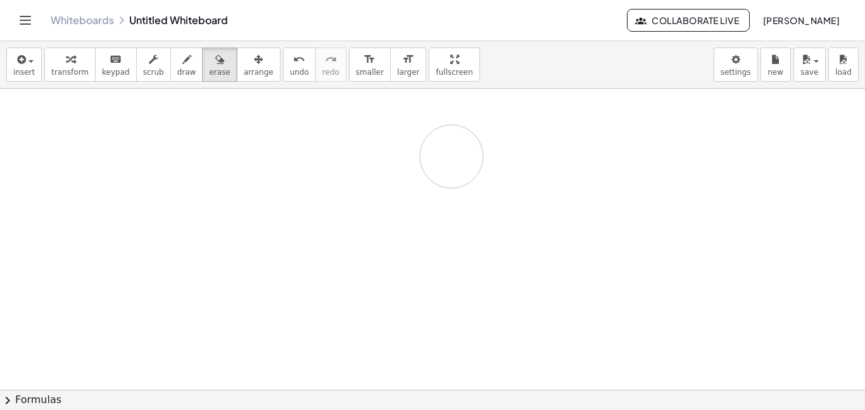
drag, startPoint x: 229, startPoint y: 174, endPoint x: 452, endPoint y: 160, distance: 224.0
click at [452, 160] on div at bounding box center [432, 390] width 865 height 602
click at [177, 65] on div "button" at bounding box center [186, 58] width 19 height 15
click at [118, 76] on span "keypad" at bounding box center [116, 72] width 28 height 9
click at [170, 75] on button "draw" at bounding box center [186, 64] width 33 height 34
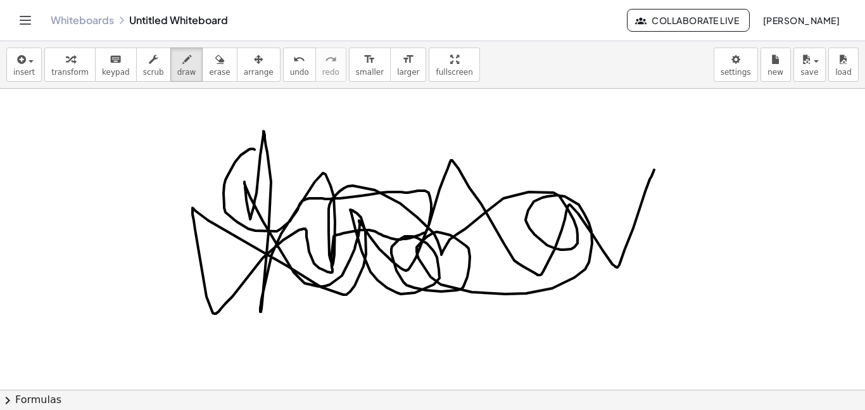
drag, startPoint x: 255, startPoint y: 149, endPoint x: 657, endPoint y: 168, distance: 403.2
click at [657, 168] on div at bounding box center [432, 390] width 865 height 602
click at [215, 58] on icon "button" at bounding box center [219, 59] width 9 height 15
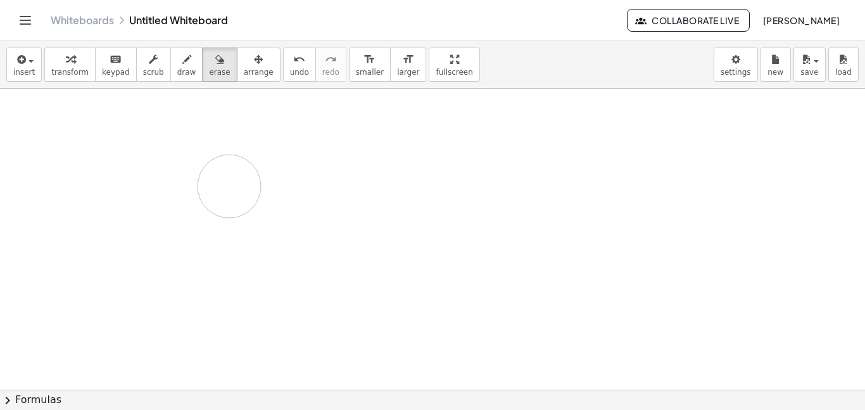
drag, startPoint x: 203, startPoint y: 145, endPoint x: 229, endPoint y: 186, distance: 47.8
click at [229, 186] on div at bounding box center [432, 390] width 865 height 602
click at [177, 65] on div "button" at bounding box center [186, 58] width 19 height 15
click at [39, 22] on div "Whiteboards Untitled Whiteboard Collaborate Live [PERSON_NAME]" at bounding box center [432, 20] width 835 height 41
click at [30, 22] on icon "Toggle navigation" at bounding box center [25, 20] width 15 height 15
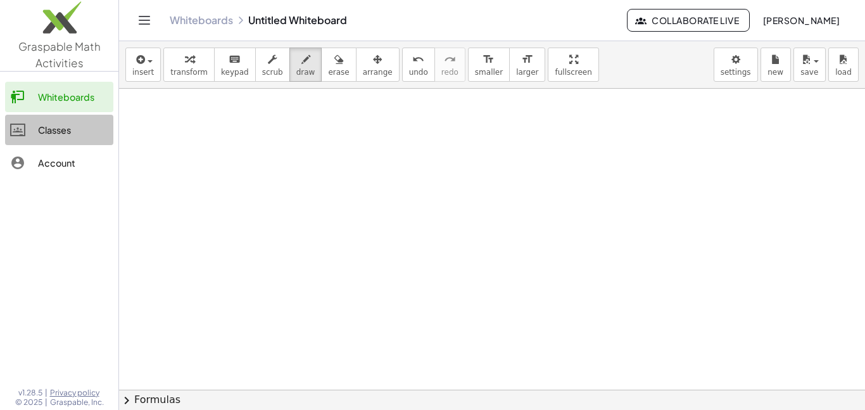
click at [53, 121] on link "Classes" at bounding box center [59, 130] width 108 height 30
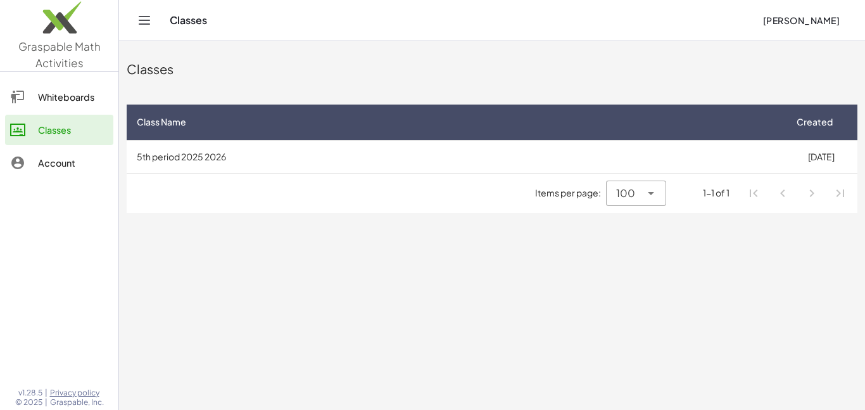
click at [285, 173] on hr at bounding box center [492, 173] width 731 height 1
click at [282, 165] on td "5th period 2025 2026" at bounding box center [456, 156] width 658 height 33
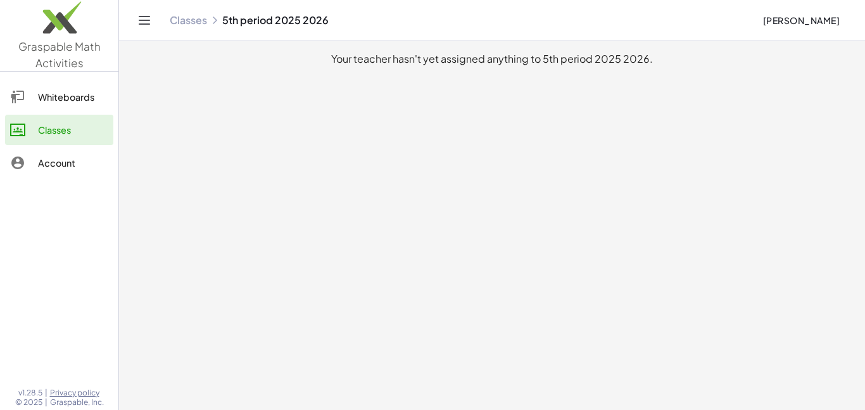
click at [137, 20] on icon "Toggle navigation" at bounding box center [144, 20] width 15 height 15
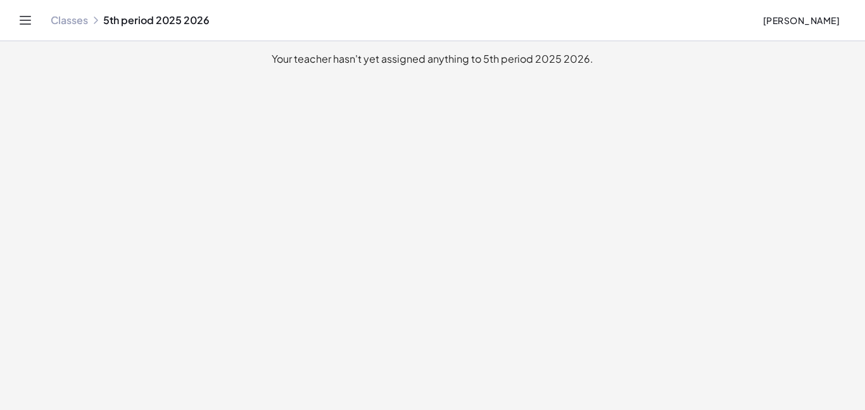
click at [137, 20] on div "Classes 5th period 2025 2026" at bounding box center [402, 20] width 702 height 13
click at [19, 22] on icon "Toggle navigation" at bounding box center [25, 20] width 15 height 15
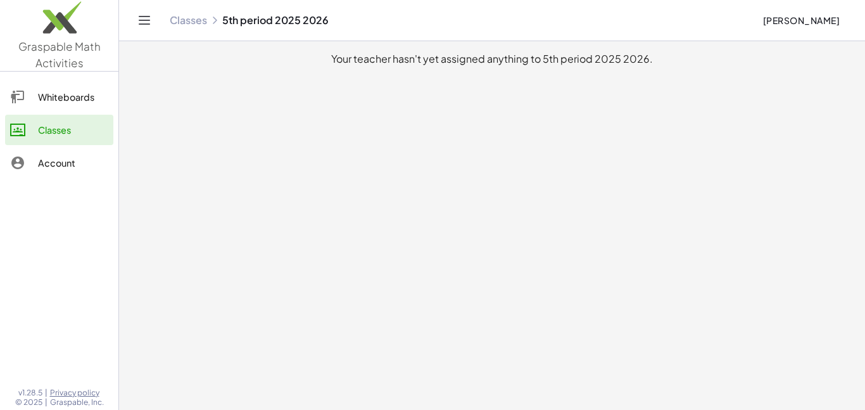
click at [53, 58] on span "Graspable Math Activities" at bounding box center [59, 54] width 82 height 30
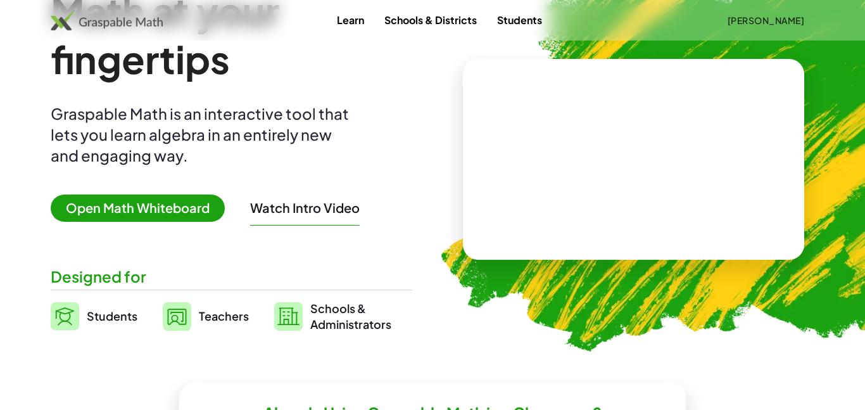
scroll to position [87, 0]
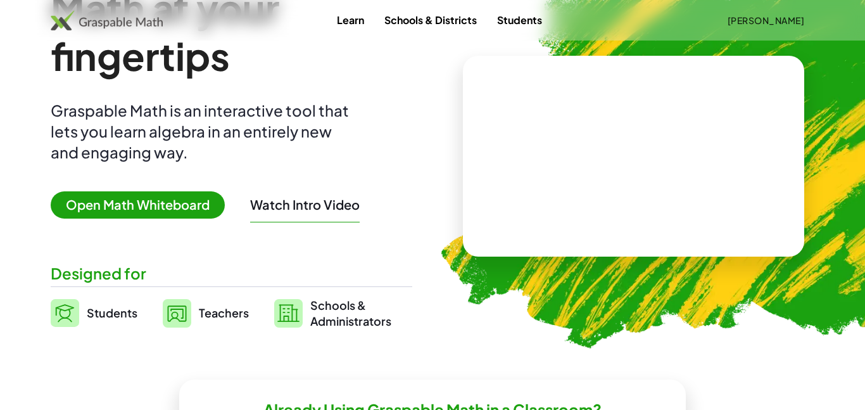
click at [164, 206] on span "Open Math Whiteboard" at bounding box center [138, 204] width 174 height 27
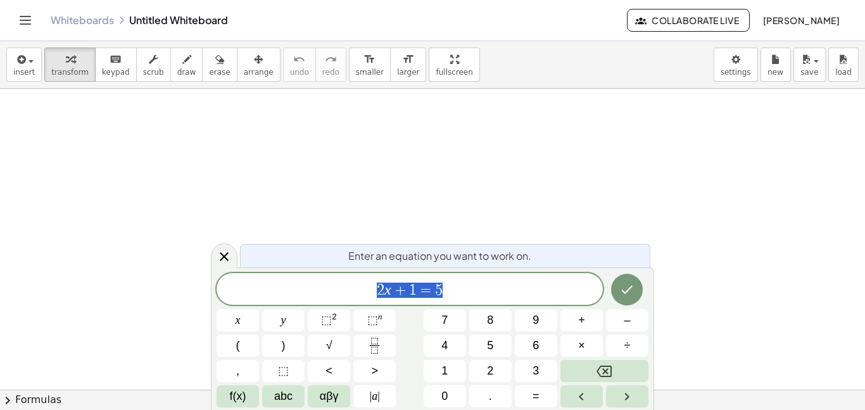
click at [23, 22] on icon "Toggle navigation" at bounding box center [25, 20] width 15 height 15
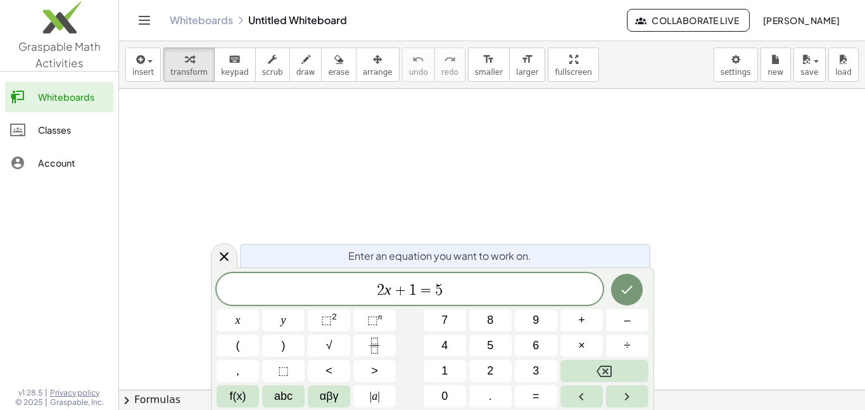
click at [42, 125] on div "Classes" at bounding box center [73, 129] width 70 height 15
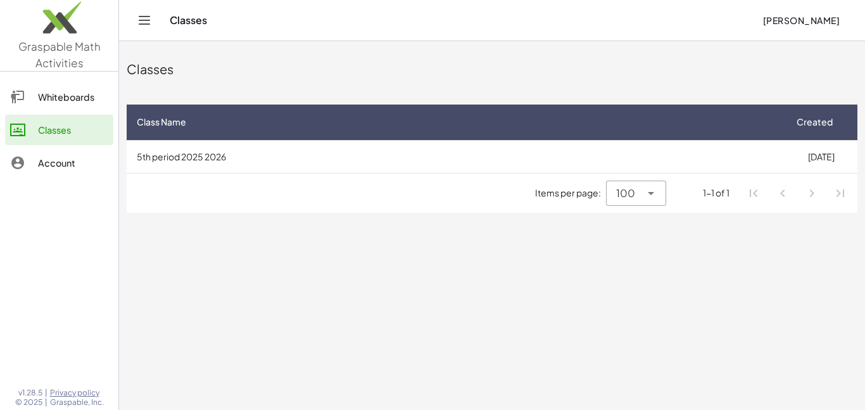
click at [179, 126] on span "Class Name" at bounding box center [161, 121] width 49 height 13
click at [201, 160] on td "5th period 2025 2026" at bounding box center [456, 156] width 658 height 33
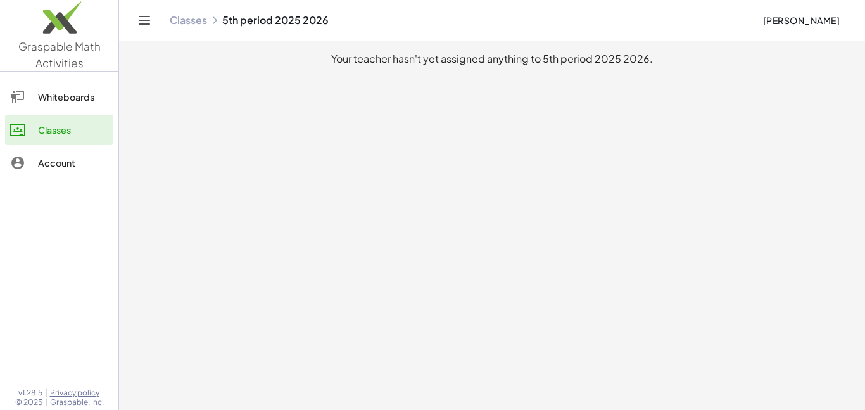
click at [55, 166] on div "Account" at bounding box center [73, 162] width 70 height 15
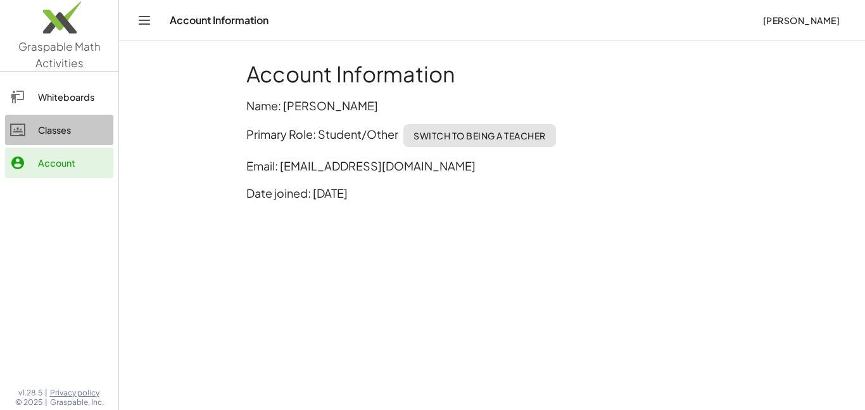
click at [58, 124] on div "Classes" at bounding box center [73, 129] width 70 height 15
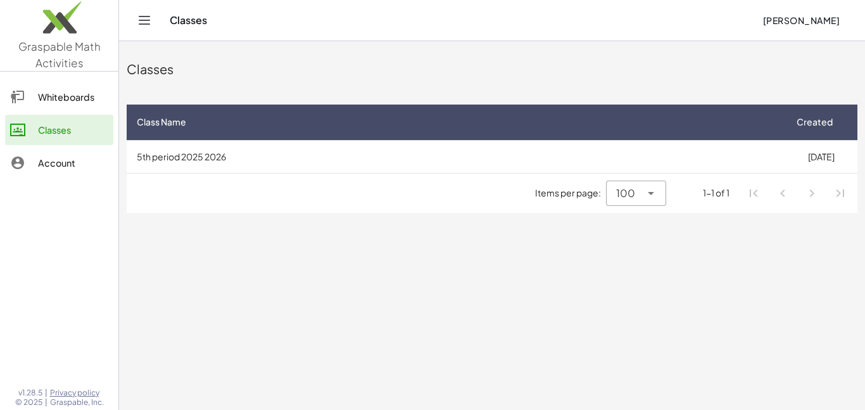
click at [53, 97] on div "Whiteboards" at bounding box center [73, 96] width 70 height 15
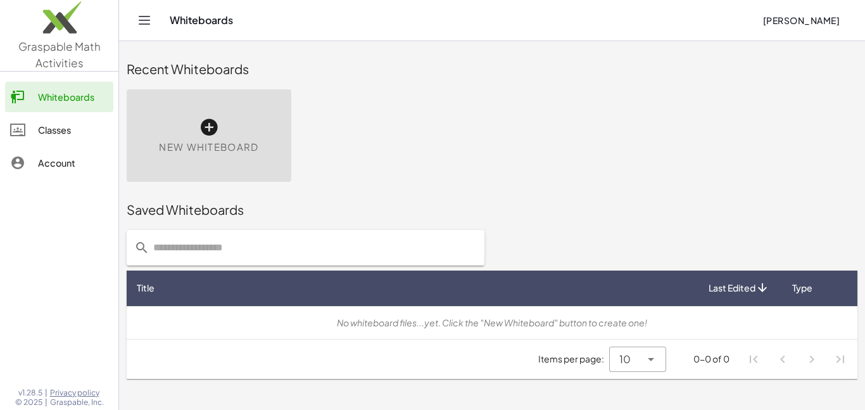
click at [76, 28] on img at bounding box center [59, 21] width 118 height 54
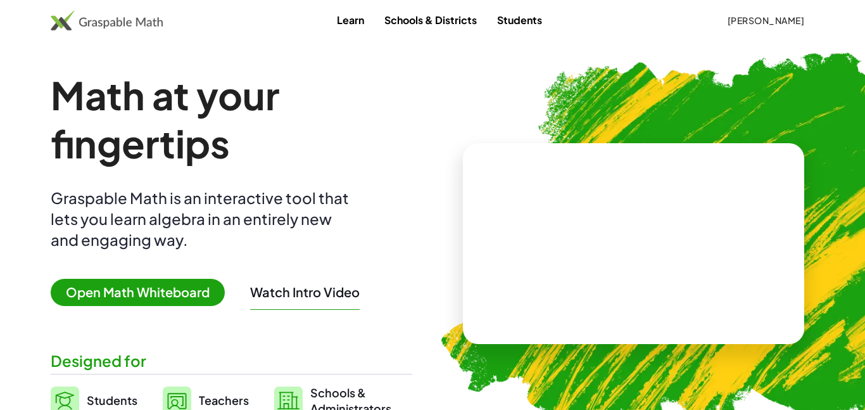
click at [292, 295] on button "Watch Intro Video" at bounding box center [305, 292] width 110 height 16
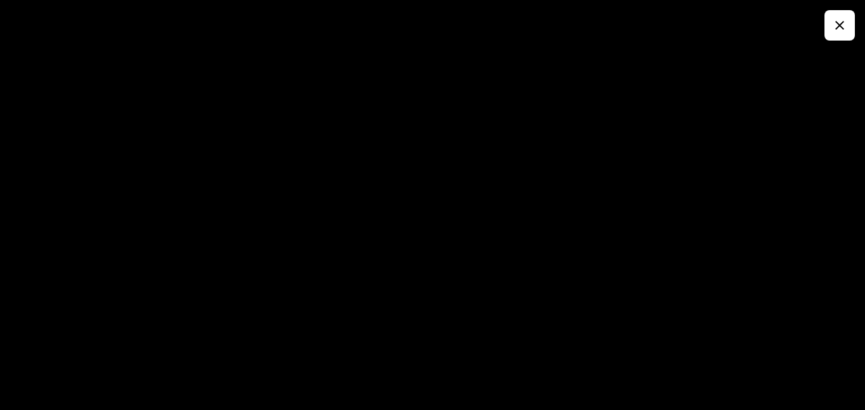
click at [839, 37] on button "button" at bounding box center [839, 25] width 30 height 30
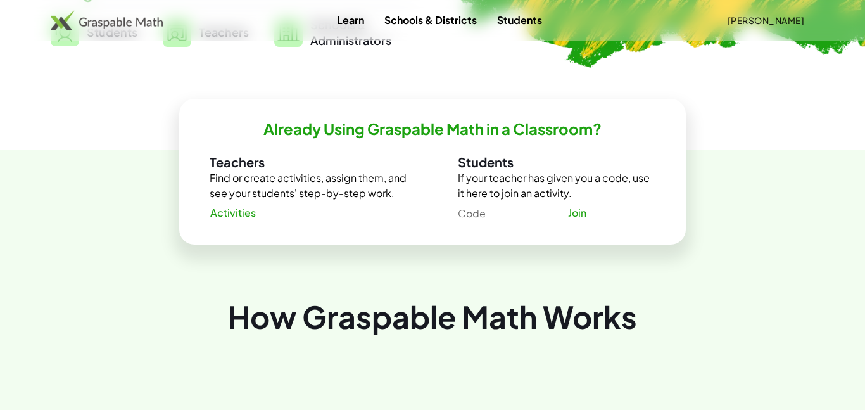
scroll to position [367, 0]
click at [770, 15] on span "[PERSON_NAME]" at bounding box center [765, 20] width 77 height 11
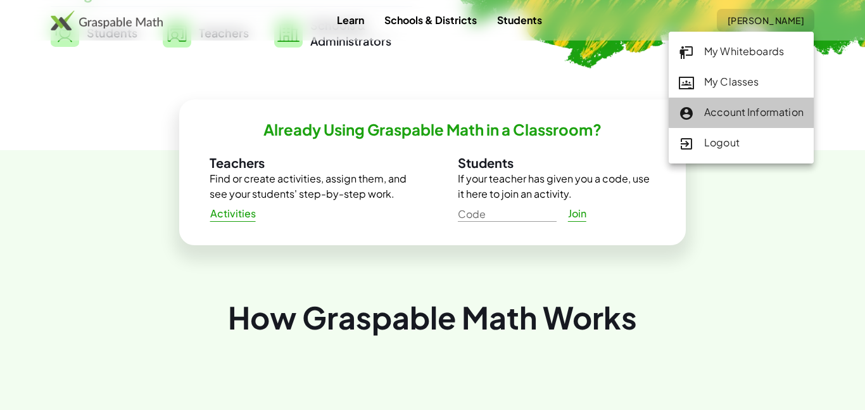
click at [717, 109] on div "Account Information" at bounding box center [741, 112] width 125 height 16
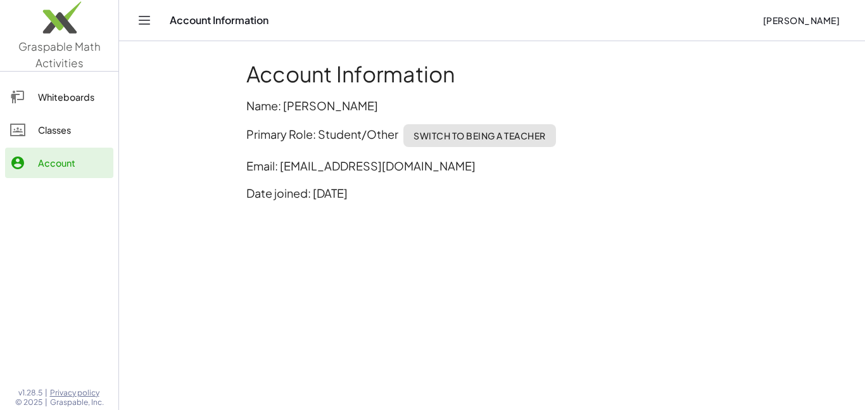
click at [12, 120] on link "Classes" at bounding box center [59, 130] width 108 height 30
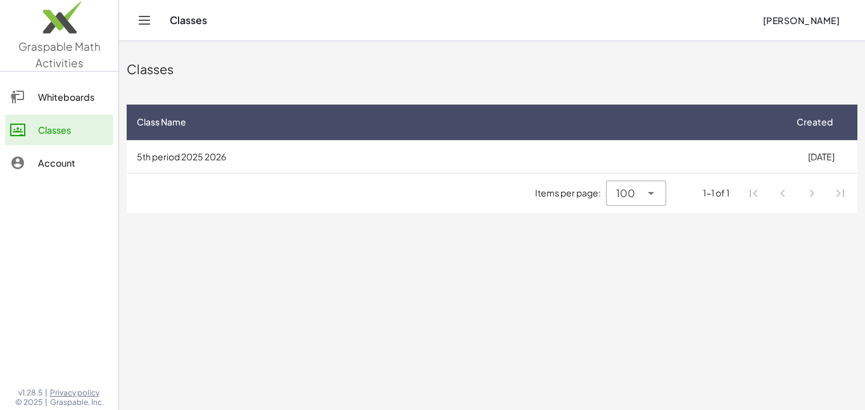
click at [36, 109] on link "Whiteboards" at bounding box center [59, 97] width 108 height 30
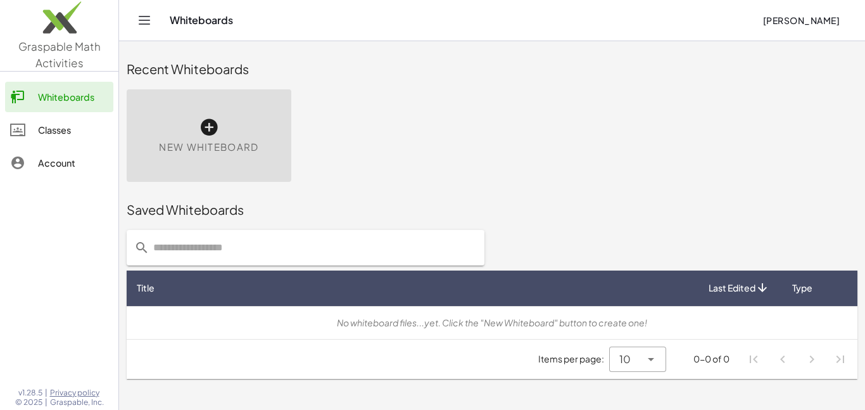
click at [50, 121] on link "Classes" at bounding box center [59, 130] width 108 height 30
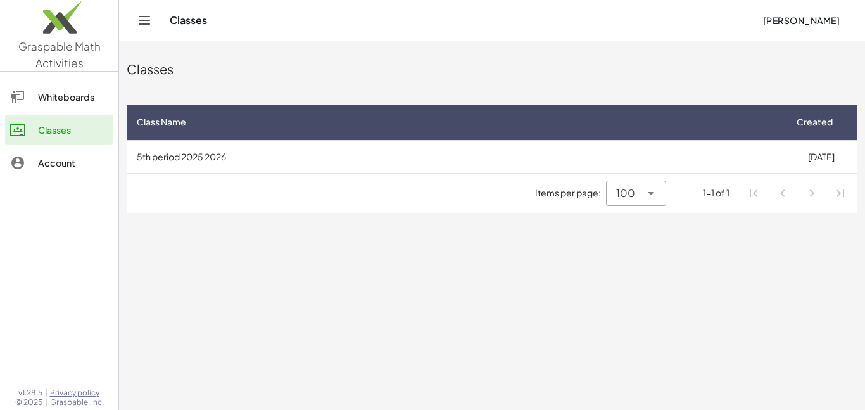
click at [493, 165] on td "5th period 2025 2026" at bounding box center [456, 156] width 658 height 33
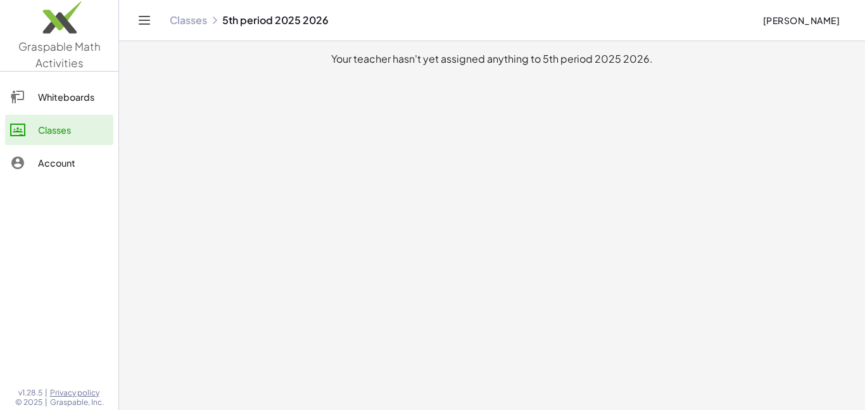
click at [779, 94] on main "Your teacher hasn't yet assigned anything to 5th period 2025 2026." at bounding box center [492, 205] width 746 height 410
click at [806, 92] on main "Your teacher hasn't yet assigned anything to 5th period 2025 2026." at bounding box center [492, 205] width 746 height 410
click at [835, 130] on main "Your teacher hasn't yet assigned anything to 5th period 2025 2026." at bounding box center [492, 205] width 746 height 410
click at [96, 104] on link "Whiteboards" at bounding box center [59, 97] width 108 height 30
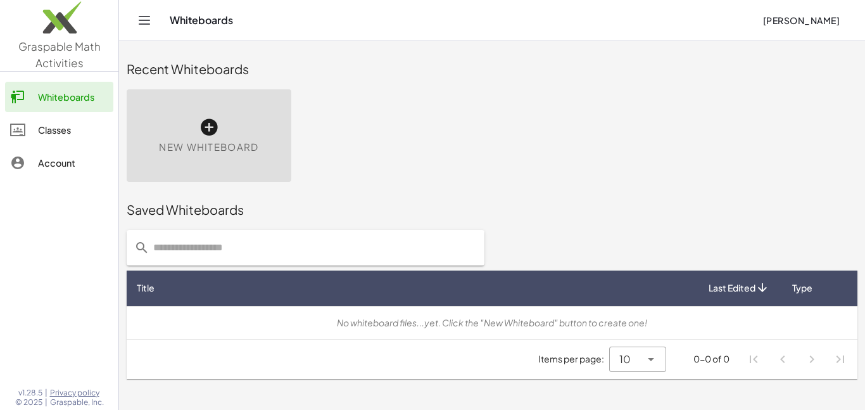
click at [28, 122] on div at bounding box center [24, 129] width 28 height 15
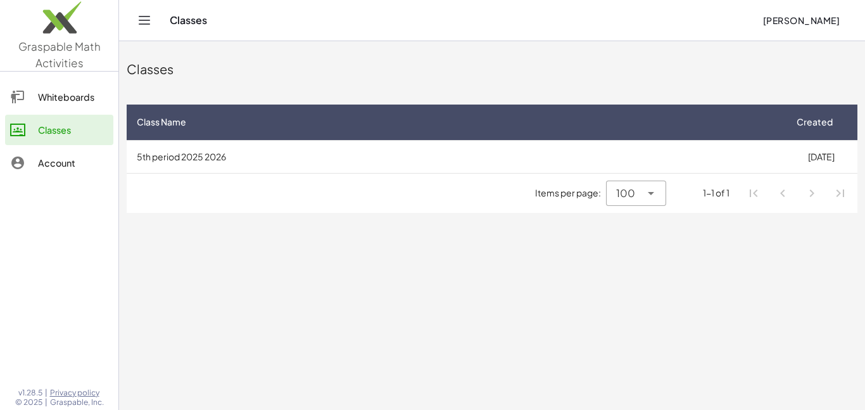
click at [349, 151] on td "5th period 2025 2026" at bounding box center [456, 156] width 658 height 33
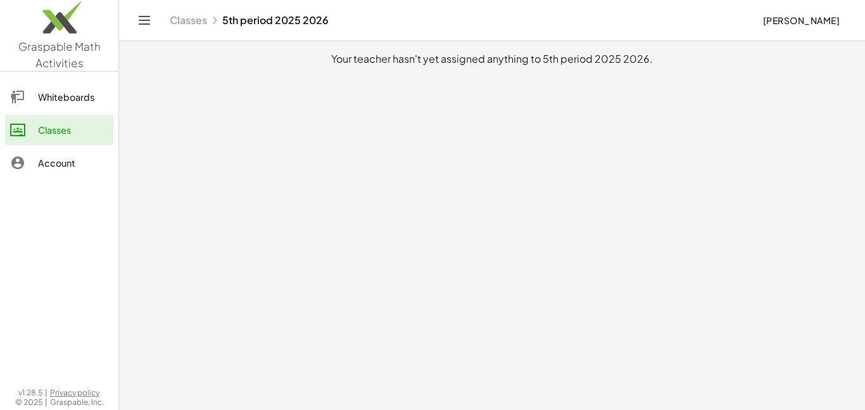
click at [55, 103] on div "Whiteboards" at bounding box center [73, 96] width 70 height 15
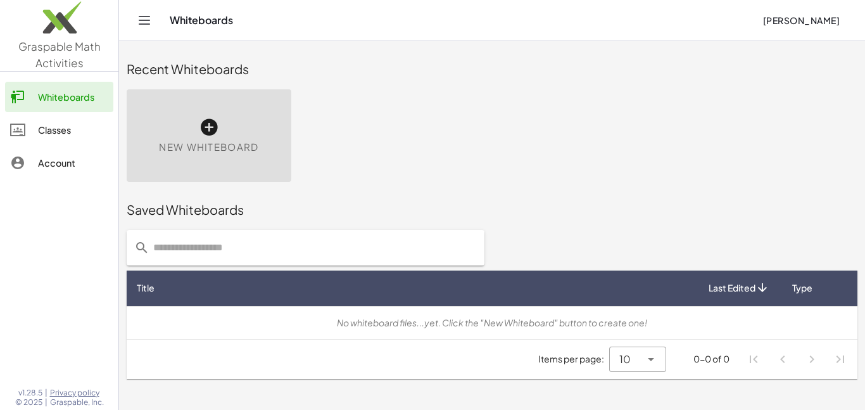
click at [26, 158] on div at bounding box center [24, 162] width 28 height 15
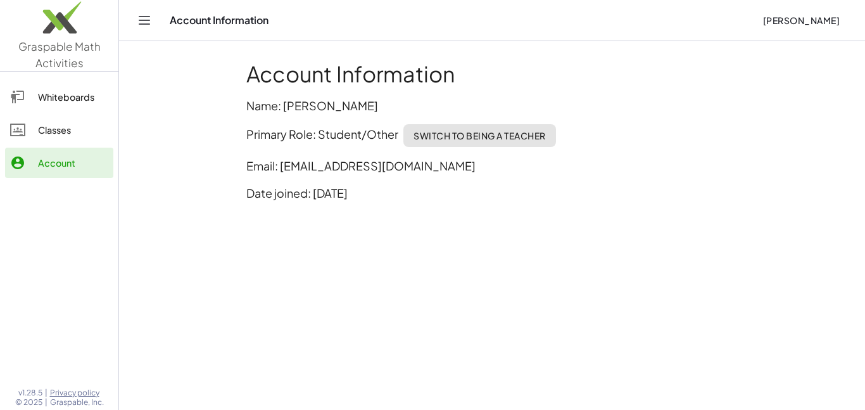
click at [53, 119] on link "Classes" at bounding box center [59, 130] width 108 height 30
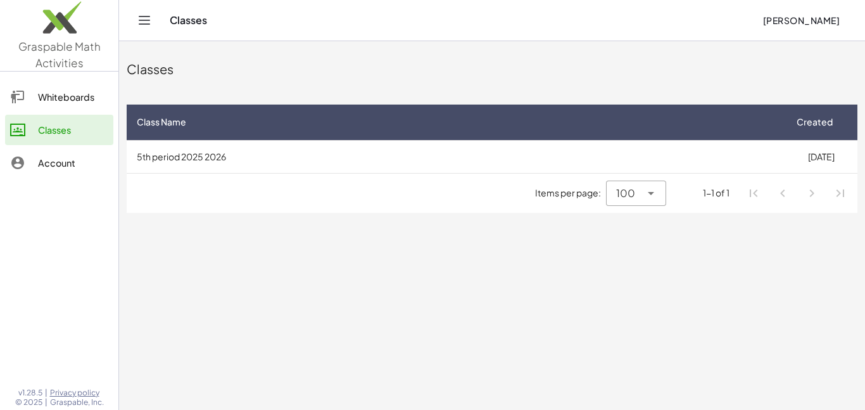
click at [646, 196] on icon at bounding box center [650, 193] width 15 height 15
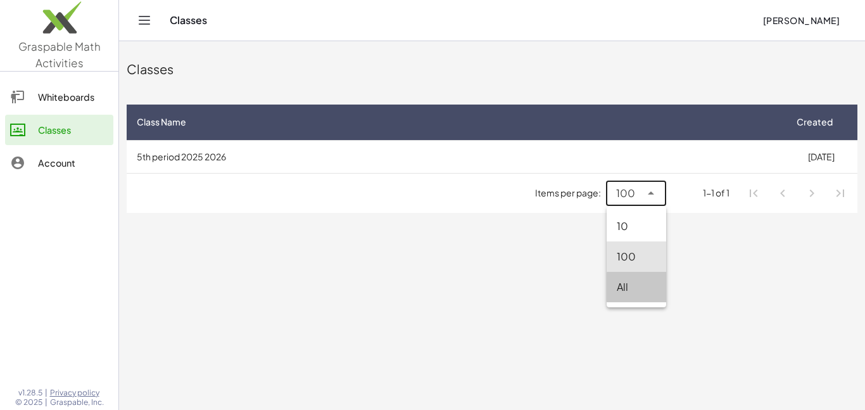
click at [640, 279] on div "All" at bounding box center [636, 286] width 39 height 15
type input "**"
click at [633, 198] on span "All" at bounding box center [629, 193] width 11 height 15
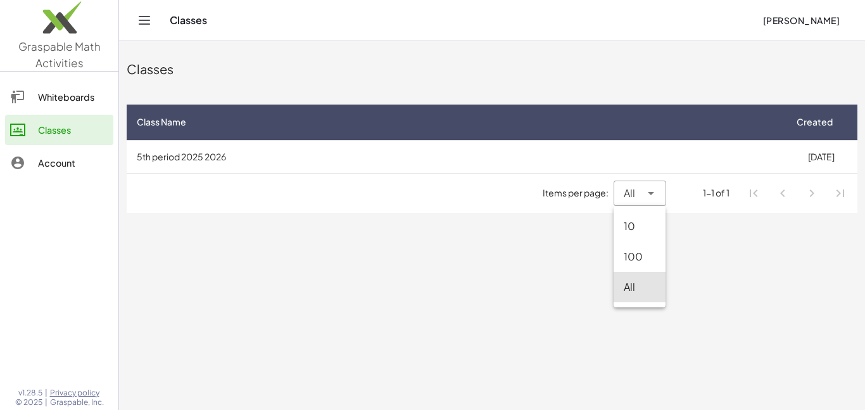
click at [413, 149] on td "5th period 2025 2026" at bounding box center [456, 156] width 658 height 33
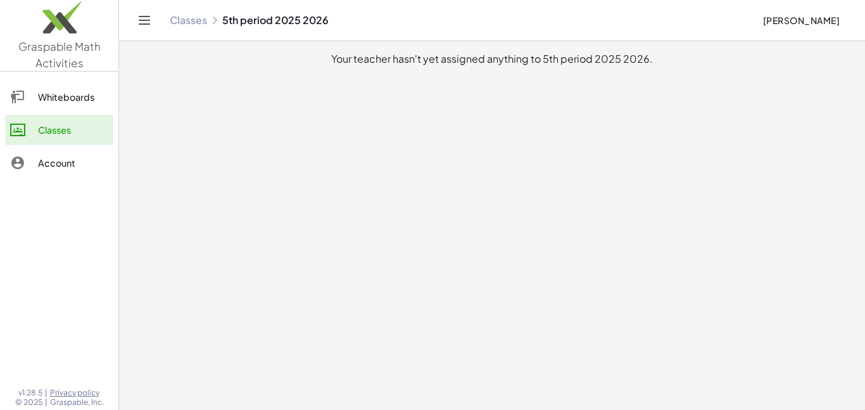
click at [192, 21] on link "Classes" at bounding box center [188, 20] width 37 height 13
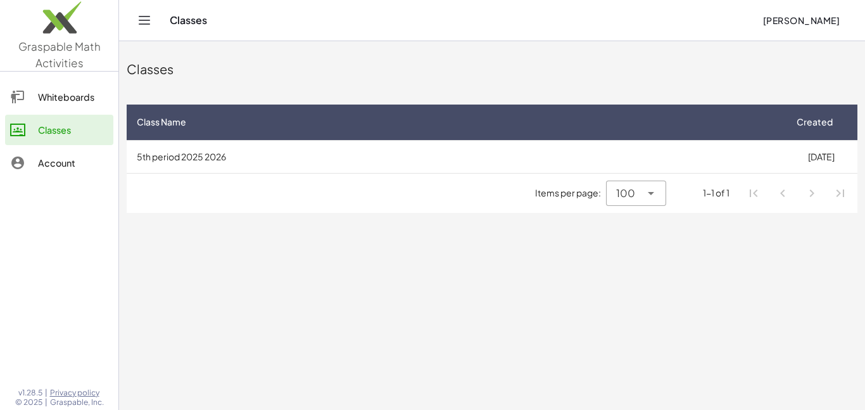
click at [824, 159] on td "[DATE]" at bounding box center [821, 156] width 73 height 33
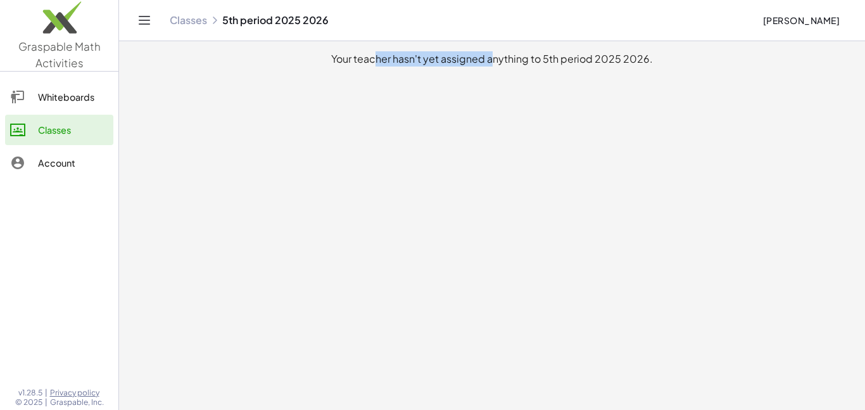
drag, startPoint x: 488, startPoint y: 60, endPoint x: 373, endPoint y: 51, distance: 114.9
click at [373, 51] on div "Your teacher hasn't yet assigned anything to 5th period 2025 2026." at bounding box center [492, 58] width 726 height 15
click at [396, 155] on main "Your teacher hasn't yet assigned anything to 5th period 2025 2026." at bounding box center [492, 205] width 746 height 410
click at [44, 14] on img at bounding box center [59, 21] width 118 height 54
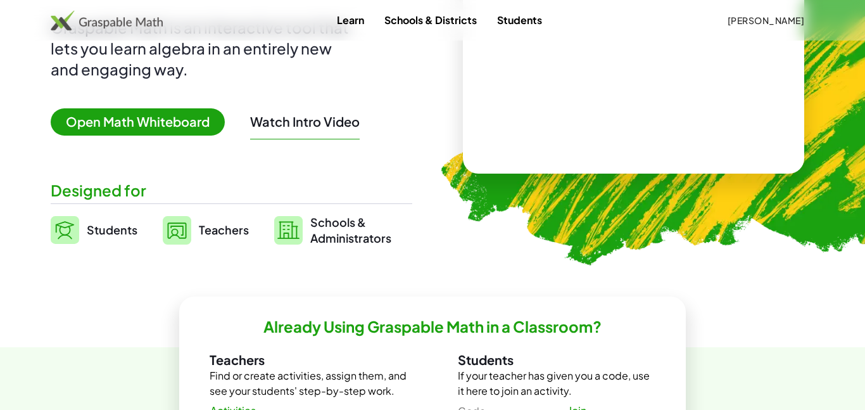
scroll to position [153, 0]
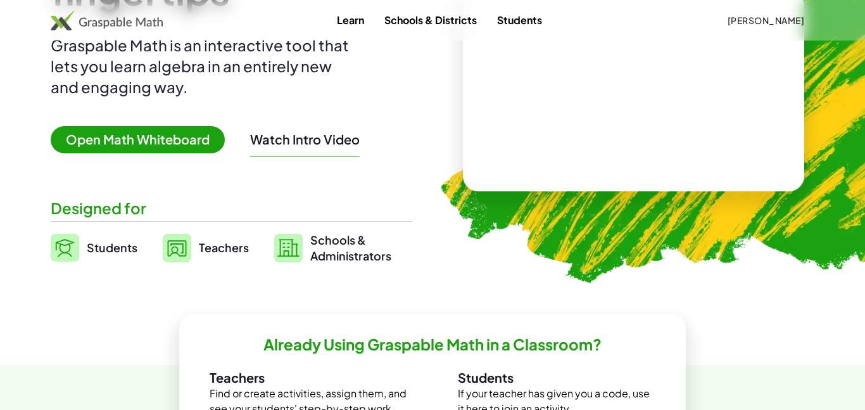
click at [130, 253] on span "Students" at bounding box center [112, 247] width 51 height 15
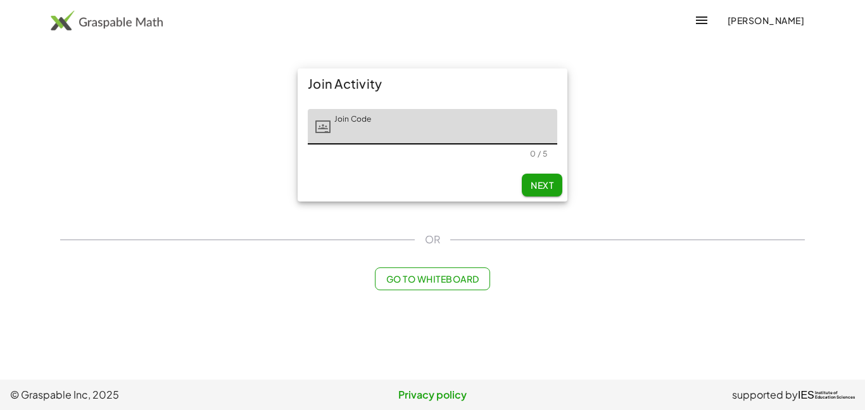
click at [388, 125] on input "Join Code" at bounding box center [444, 126] width 227 height 35
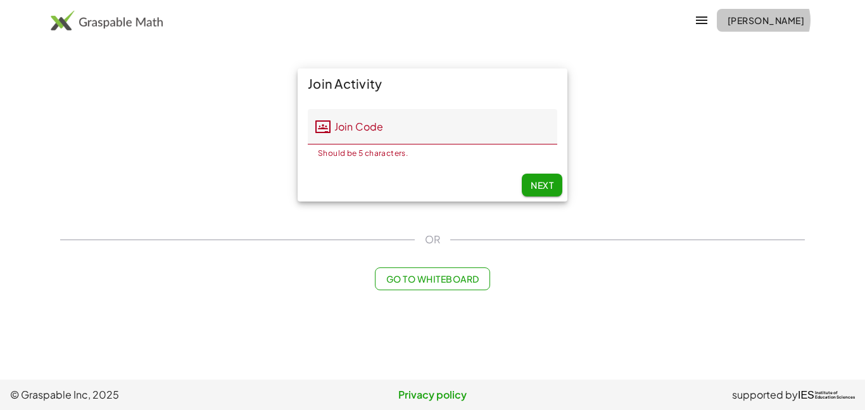
click at [760, 20] on span "[PERSON_NAME]" at bounding box center [765, 20] width 77 height 11
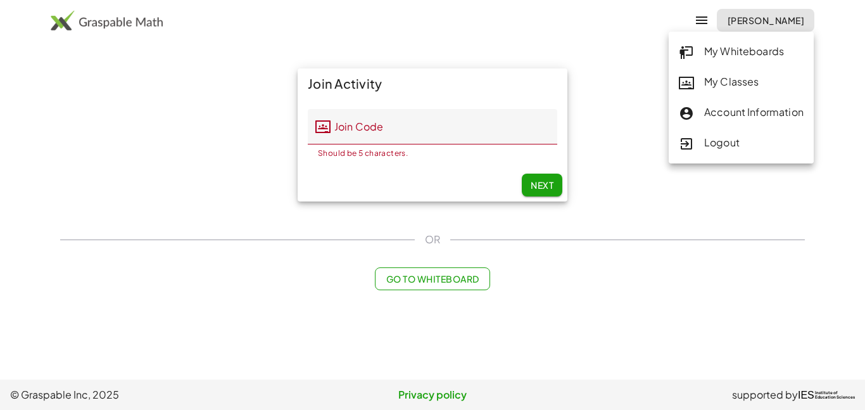
click at [733, 76] on div "My Classes" at bounding box center [741, 82] width 125 height 16
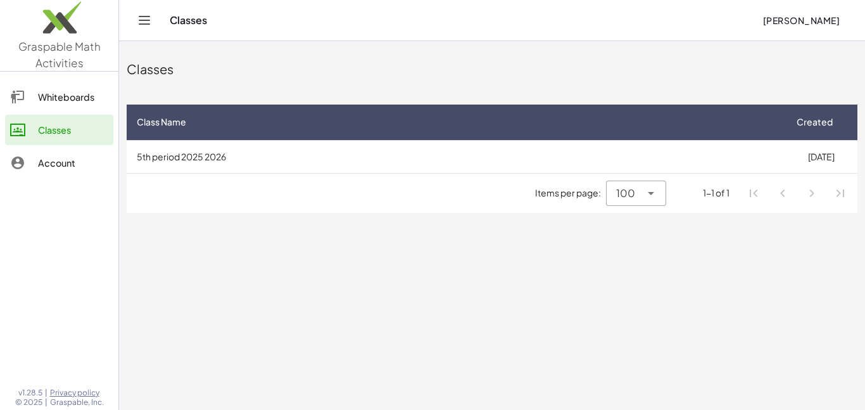
click at [459, 157] on td "5th period 2025 2026" at bounding box center [456, 156] width 658 height 33
